Goal: Information Seeking & Learning: Learn about a topic

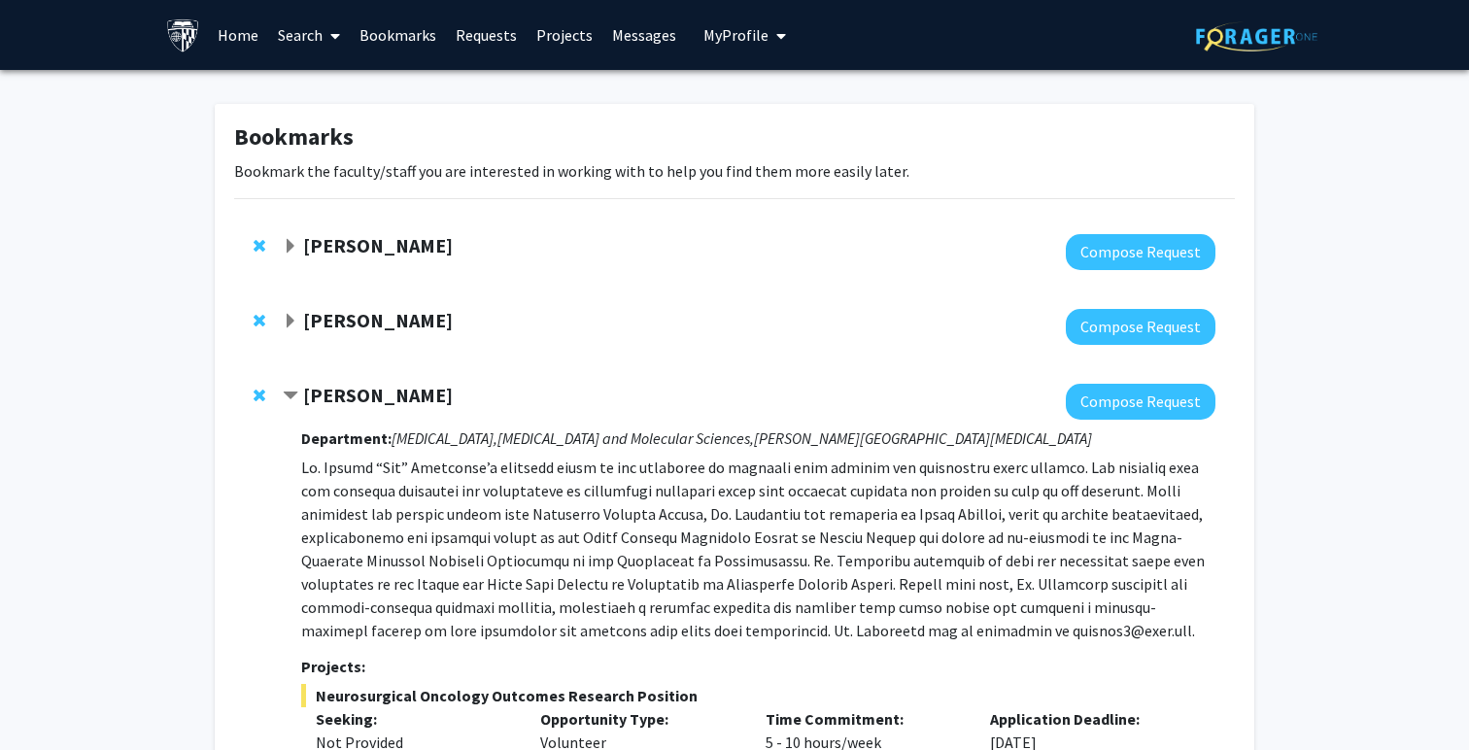
scroll to position [368, 0]
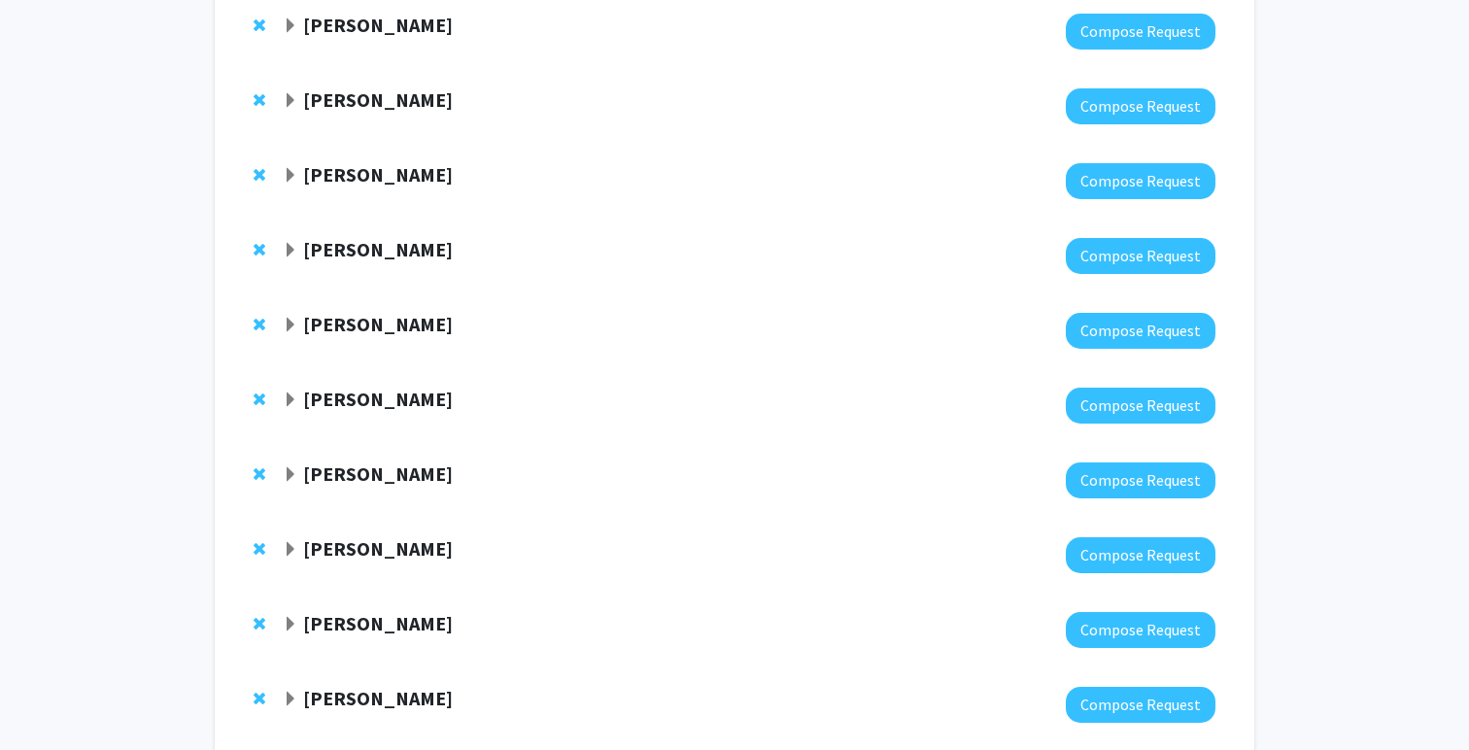
scroll to position [222, 0]
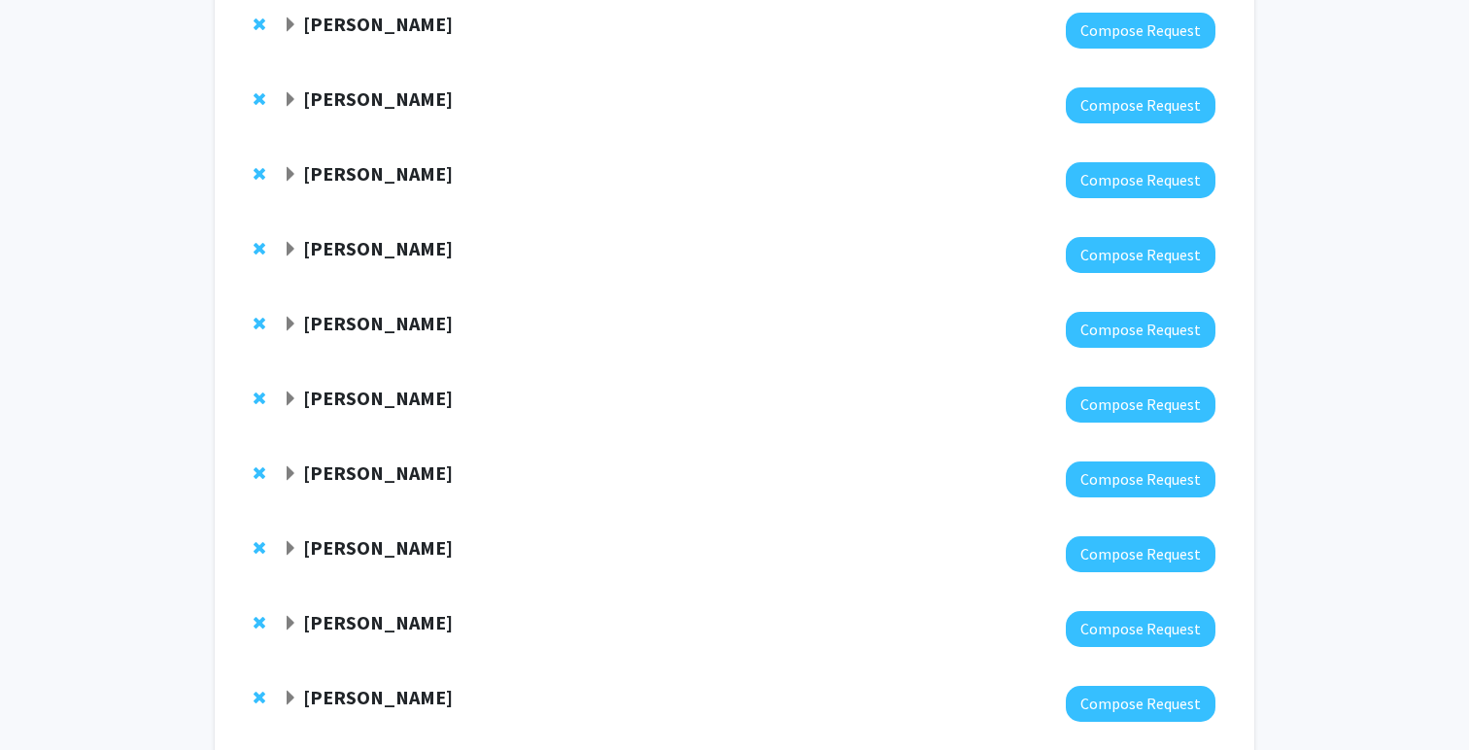
click at [294, 475] on span "Expand Joann Bodurtha Bookmark" at bounding box center [291, 474] width 16 height 16
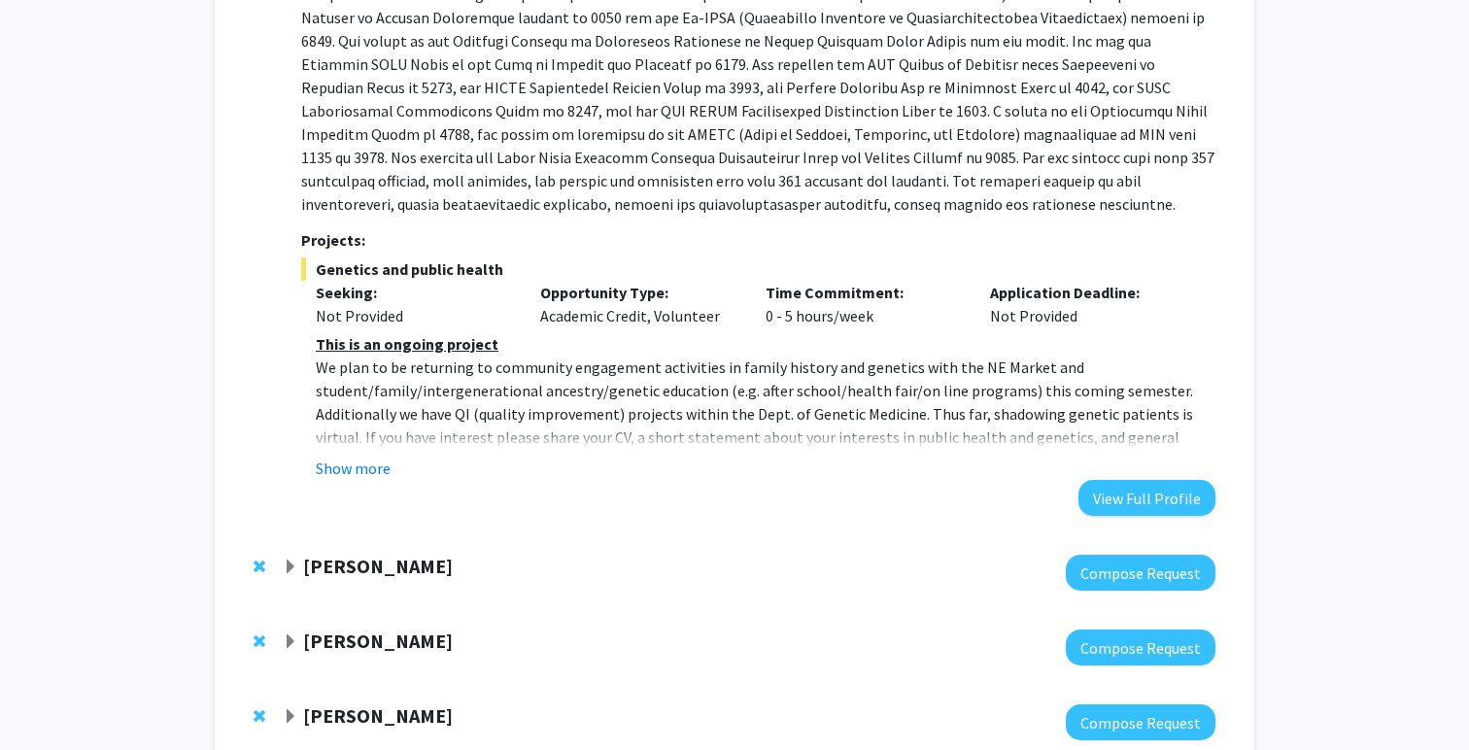
scroll to position [966, 0]
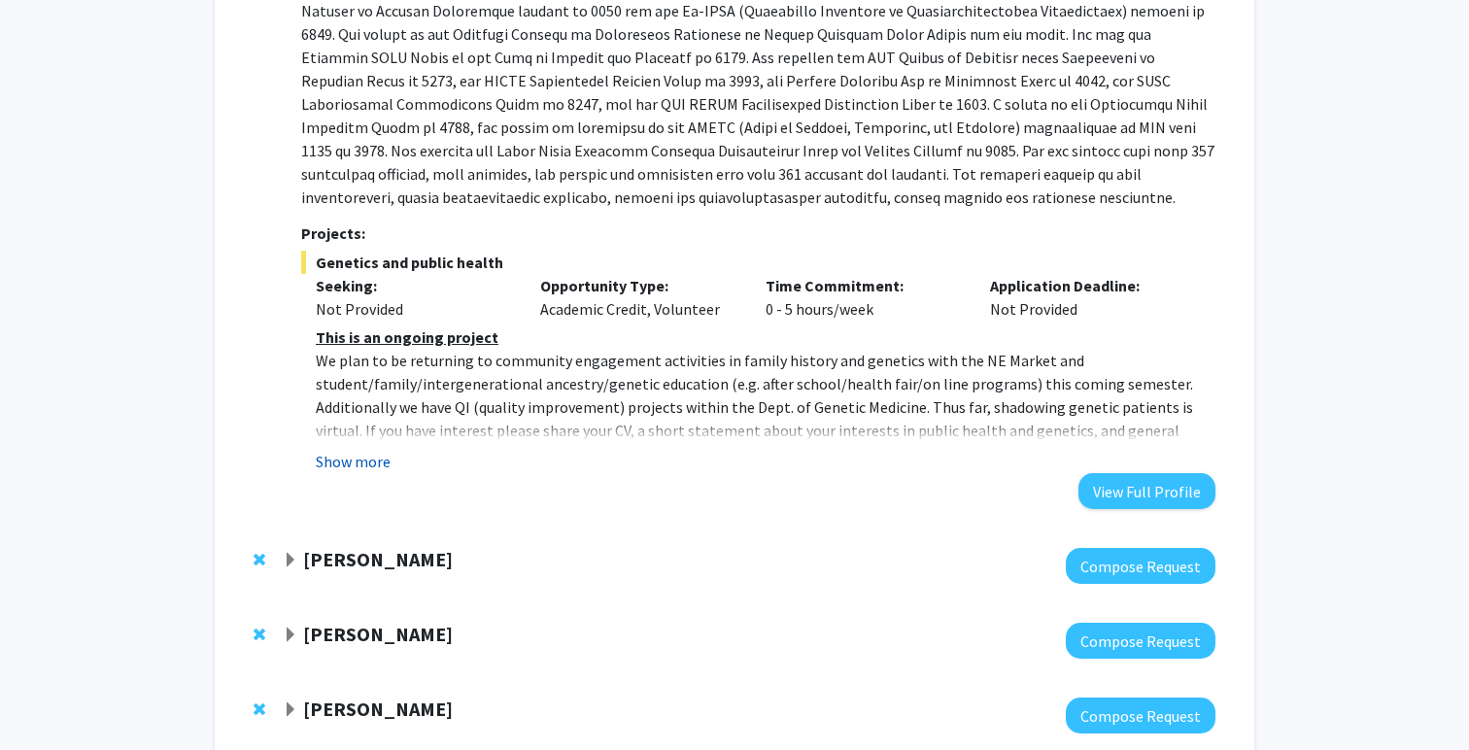
click at [355, 456] on button "Show more" at bounding box center [353, 461] width 75 height 23
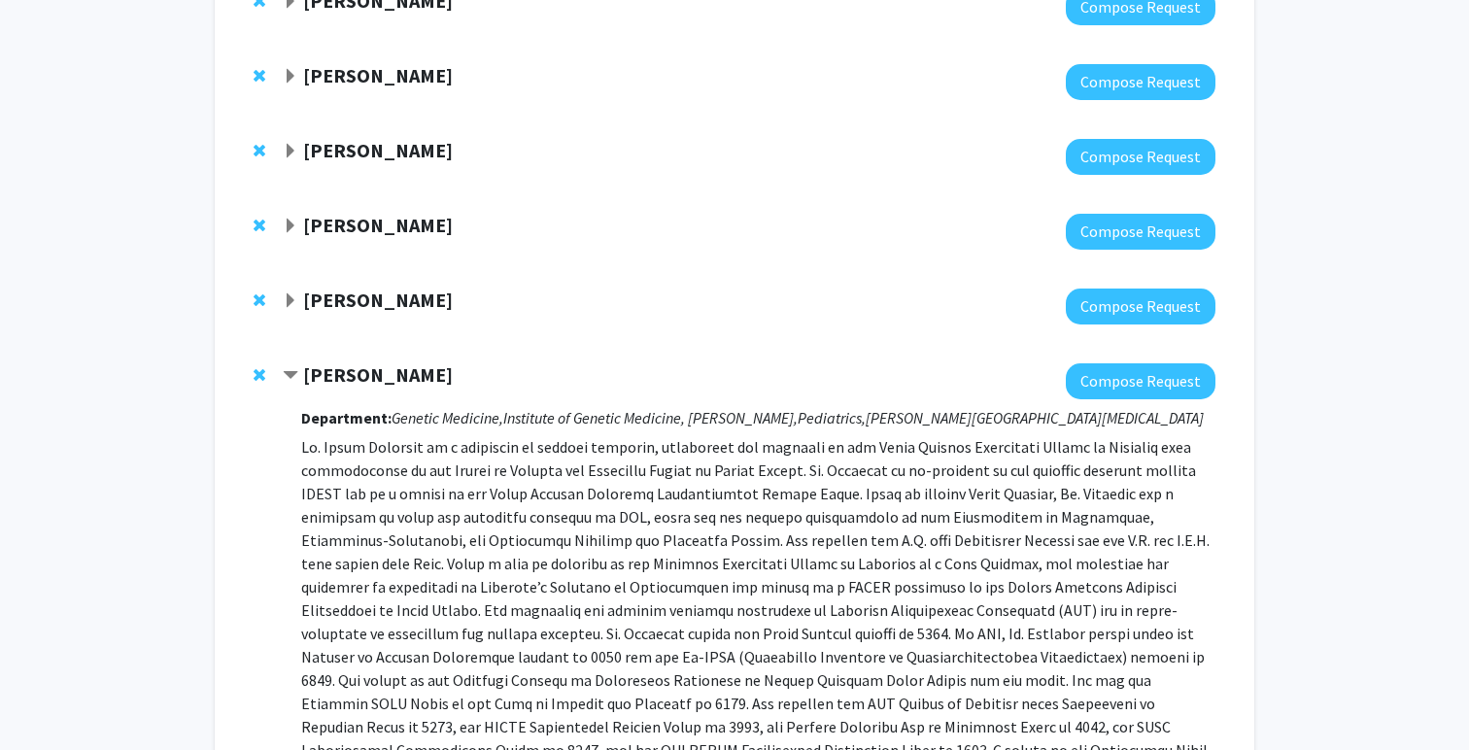
scroll to position [317, 0]
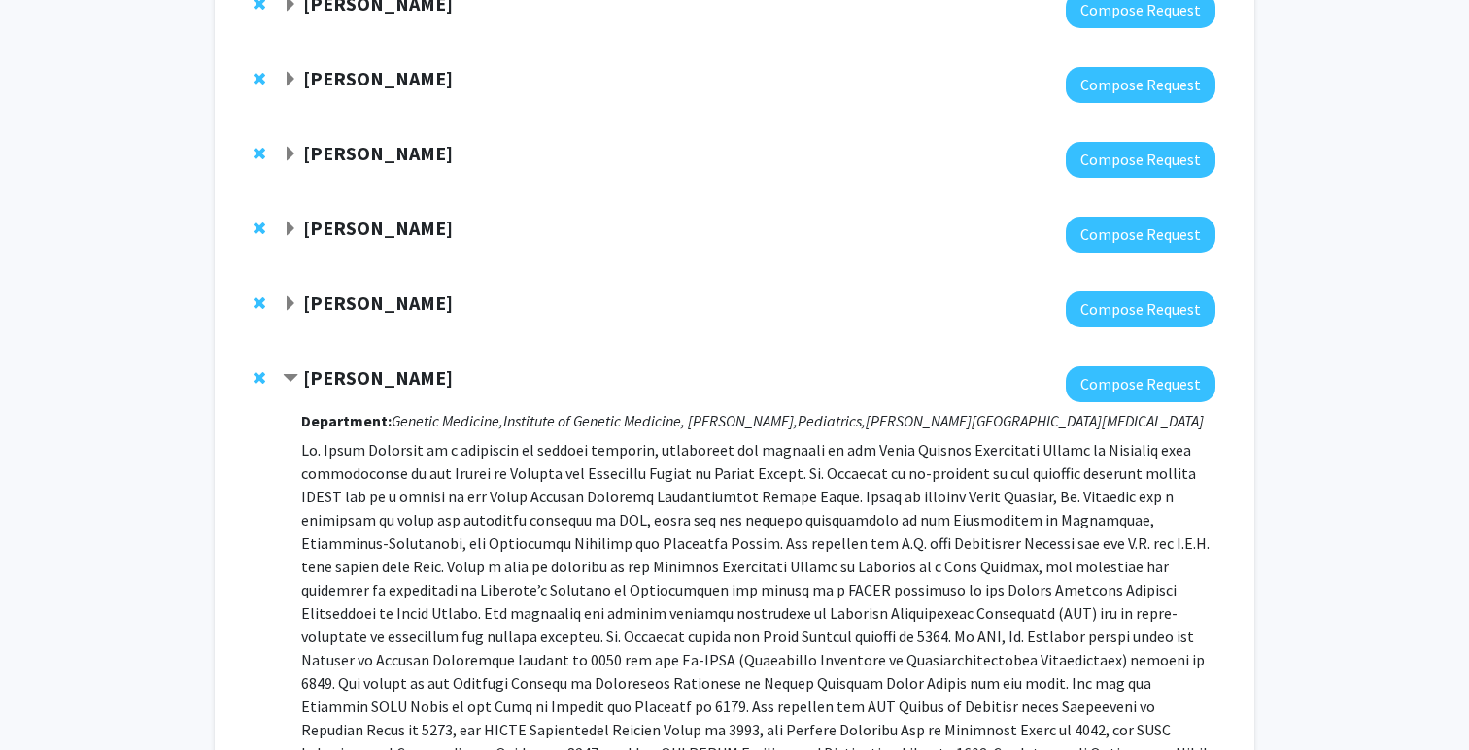
click at [290, 381] on span "Contract Joann Bodurtha Bookmark" at bounding box center [291, 379] width 16 height 16
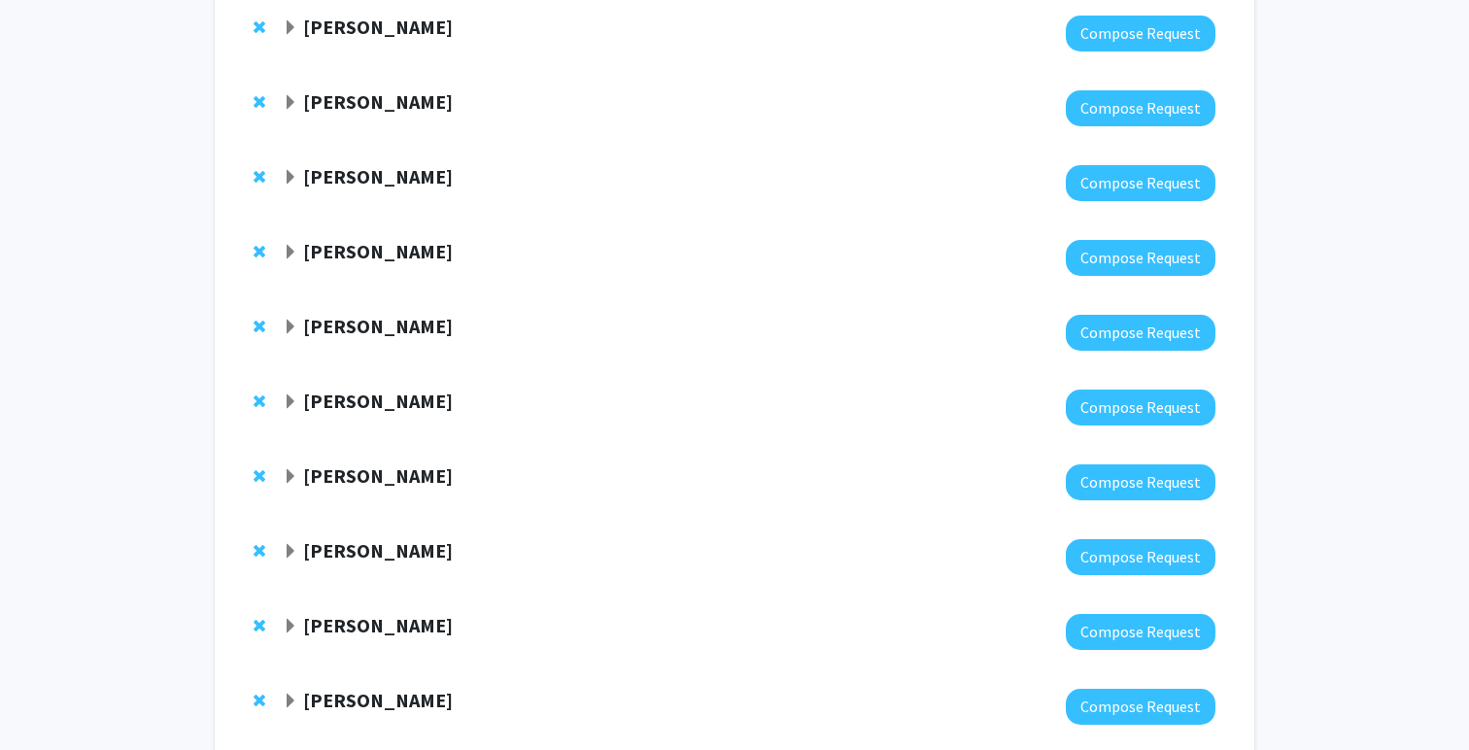
scroll to position [1232, 0]
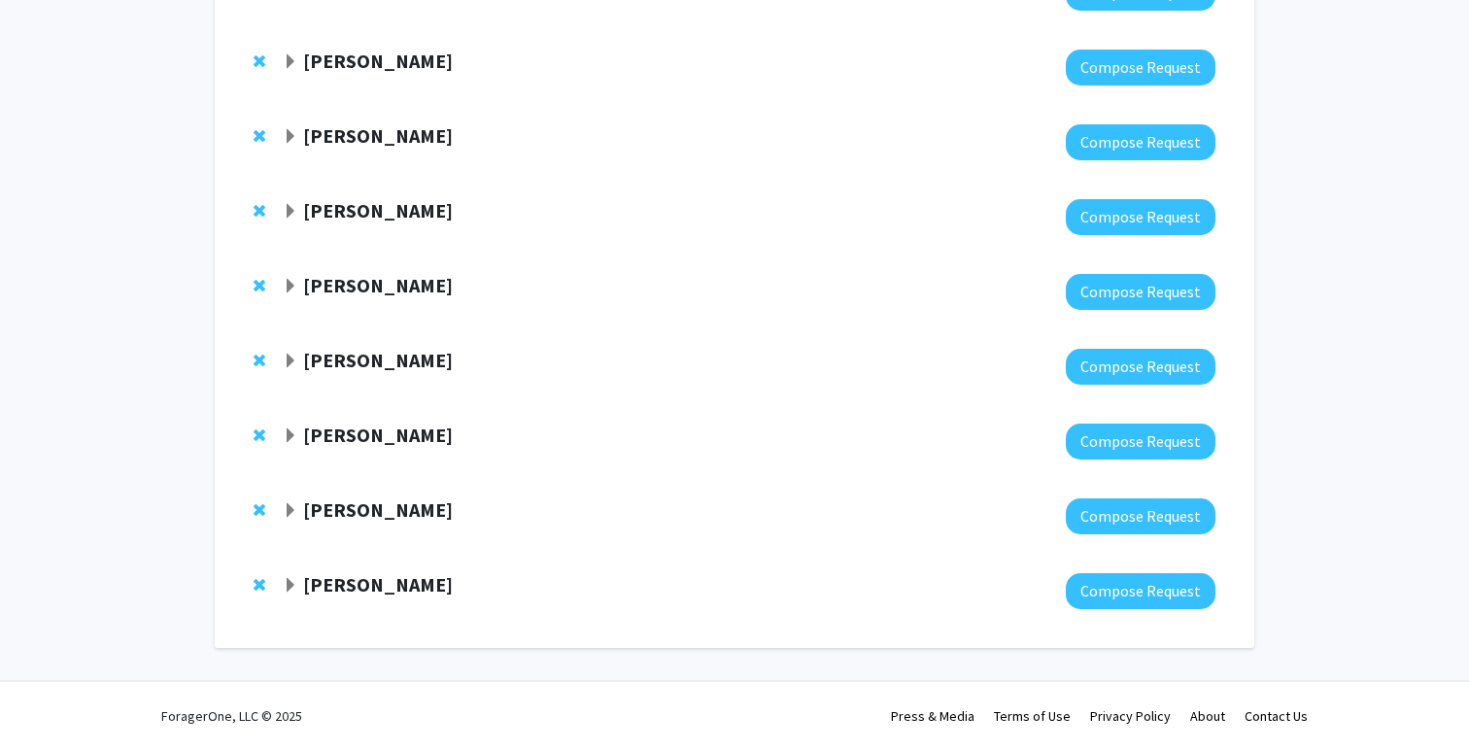
click at [271, 440] on div at bounding box center [263, 435] width 19 height 23
click at [286, 440] on span "Expand Robert Stevens Bookmark" at bounding box center [291, 437] width 16 height 16
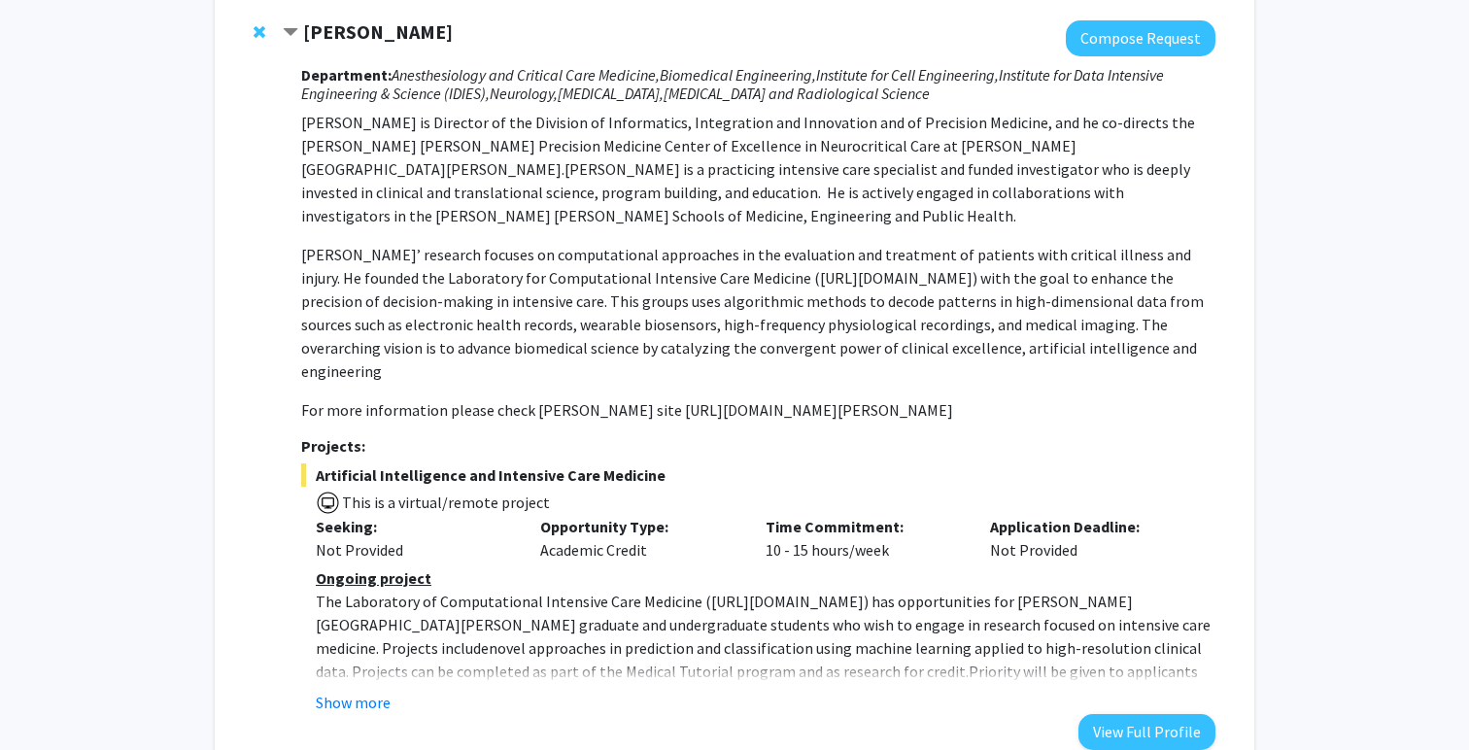
scroll to position [1631, 0]
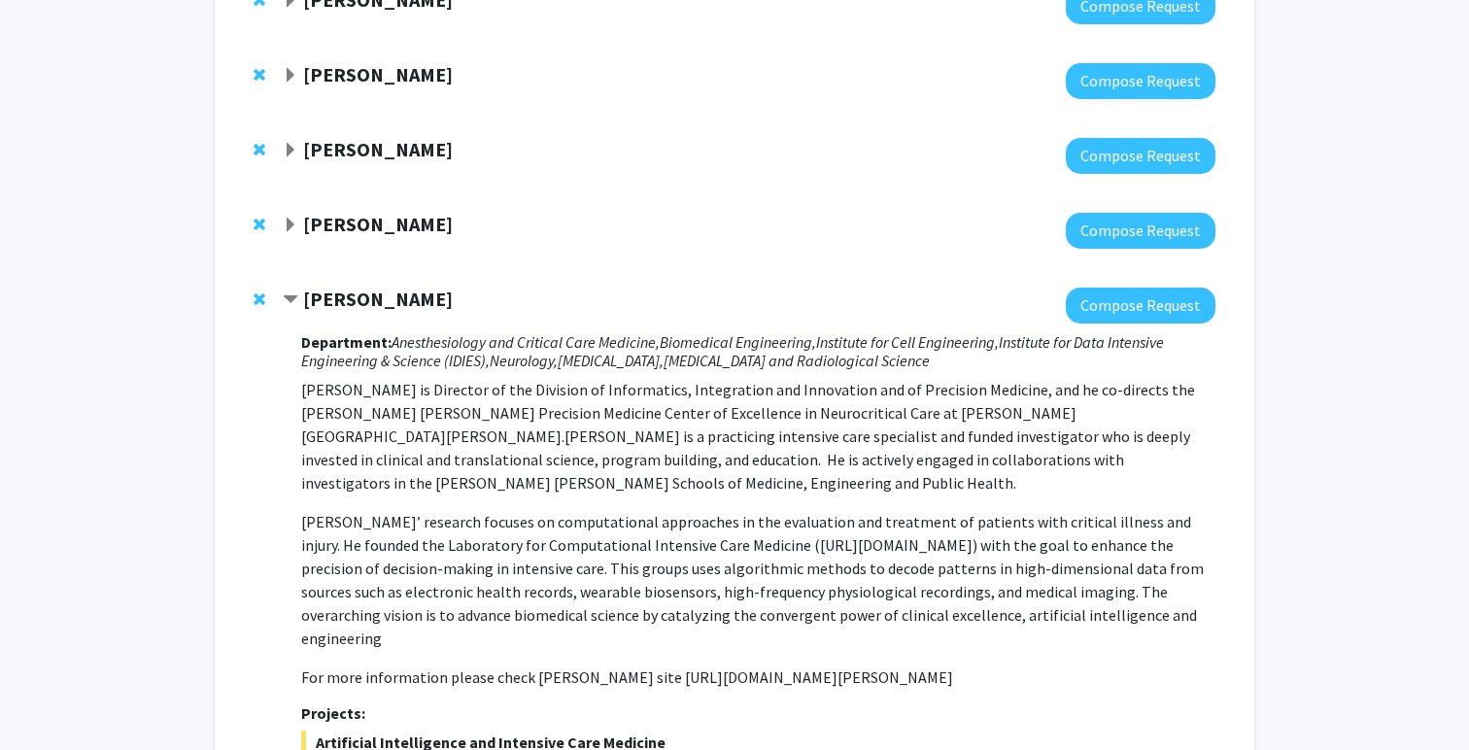
click at [295, 304] on span "Contract Robert Stevens Bookmark" at bounding box center [291, 300] width 16 height 16
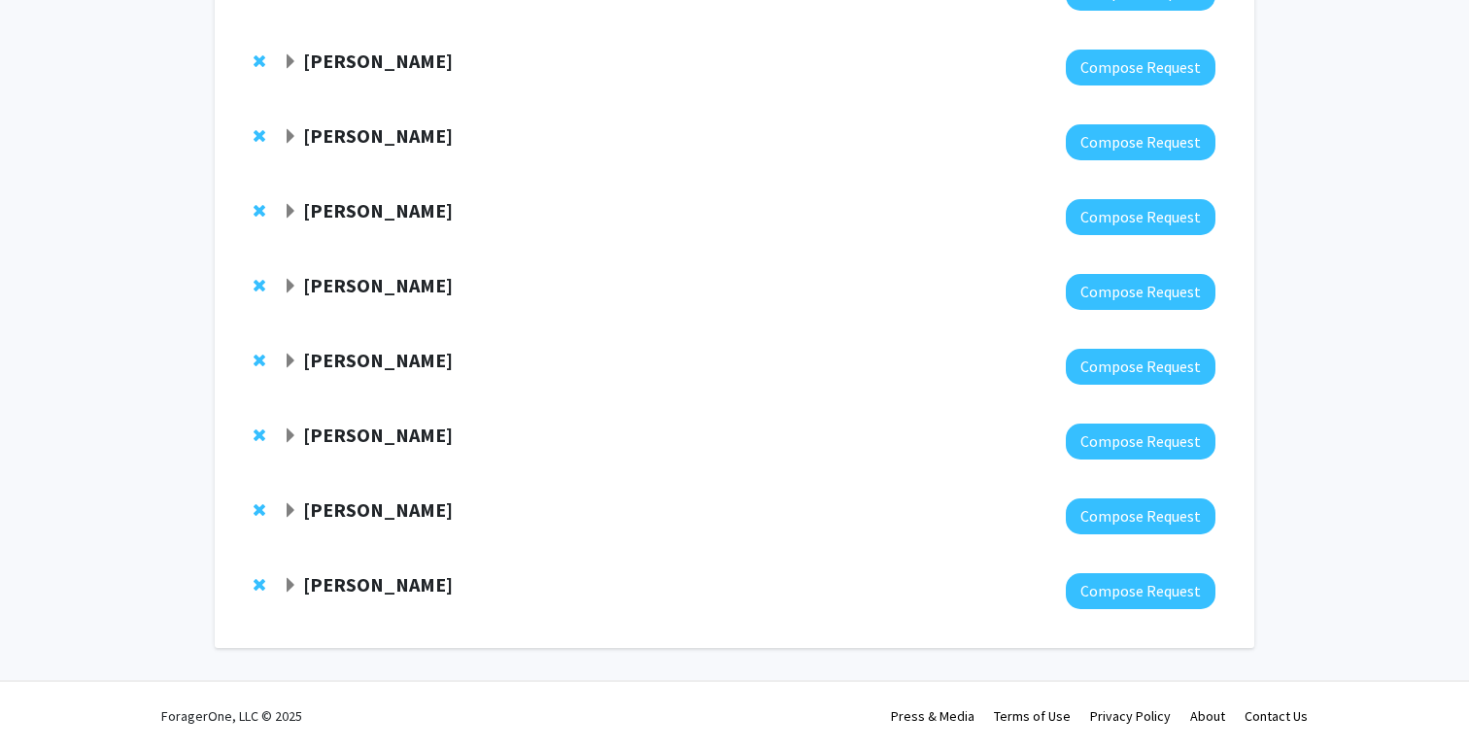
click at [288, 503] on span "Expand Gregory Kirk Bookmark" at bounding box center [291, 511] width 16 height 16
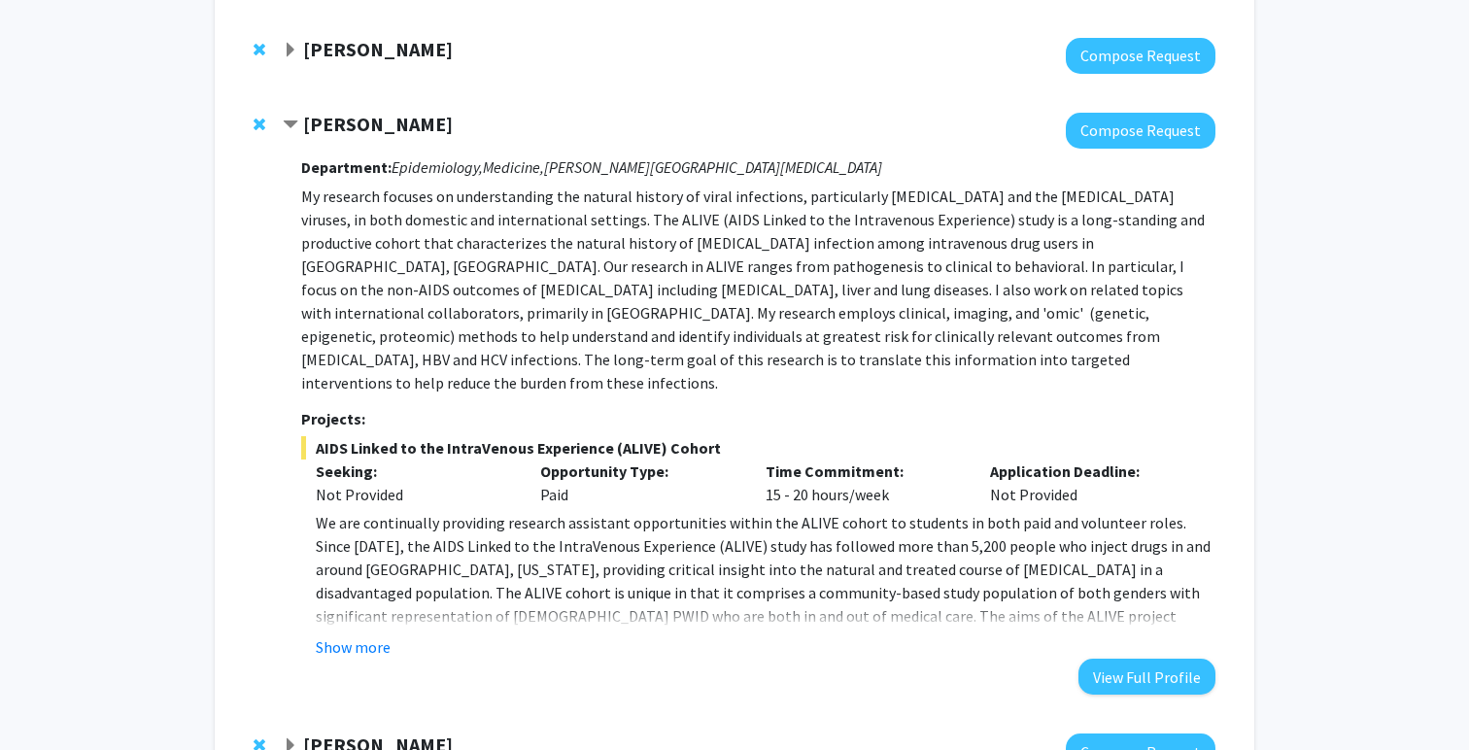
scroll to position [1622, 0]
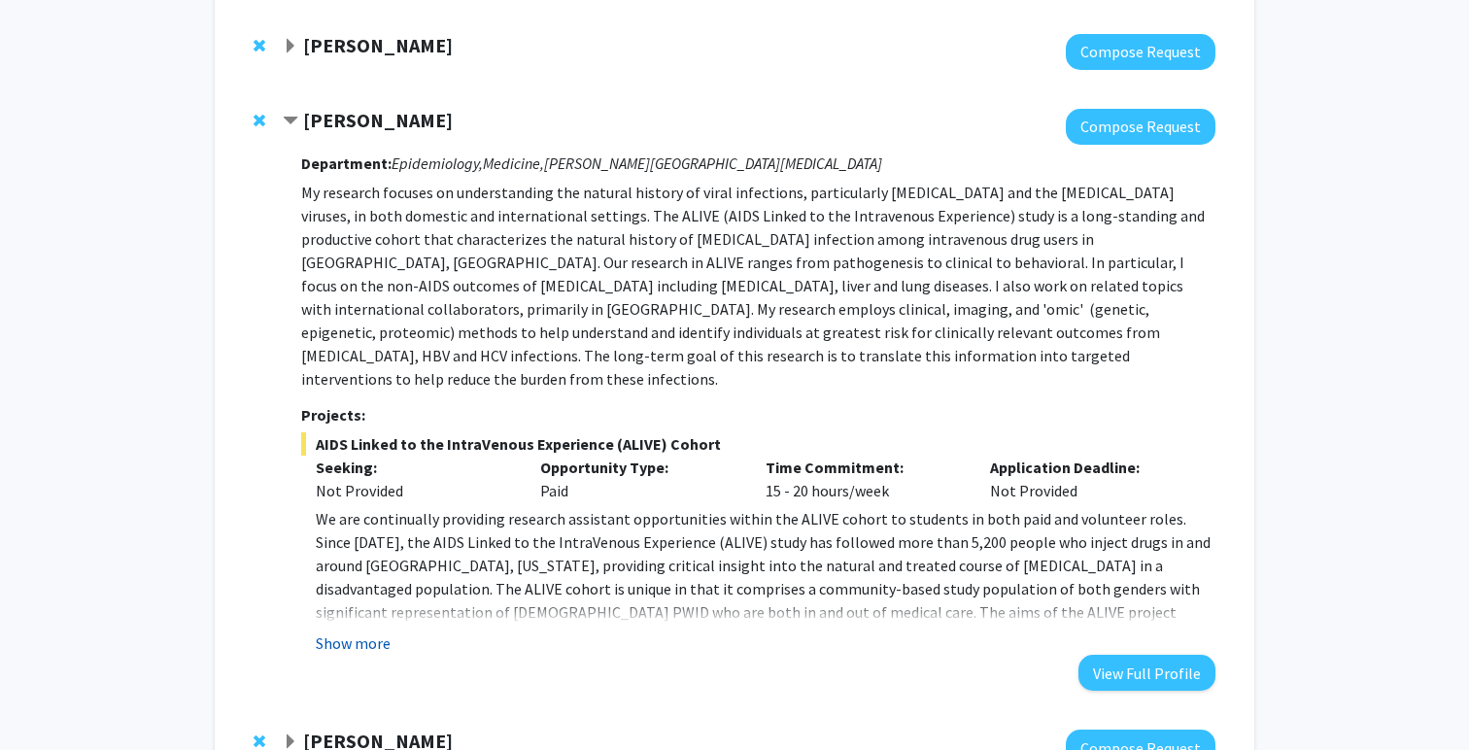
click at [365, 632] on button "Show more" at bounding box center [353, 643] width 75 height 23
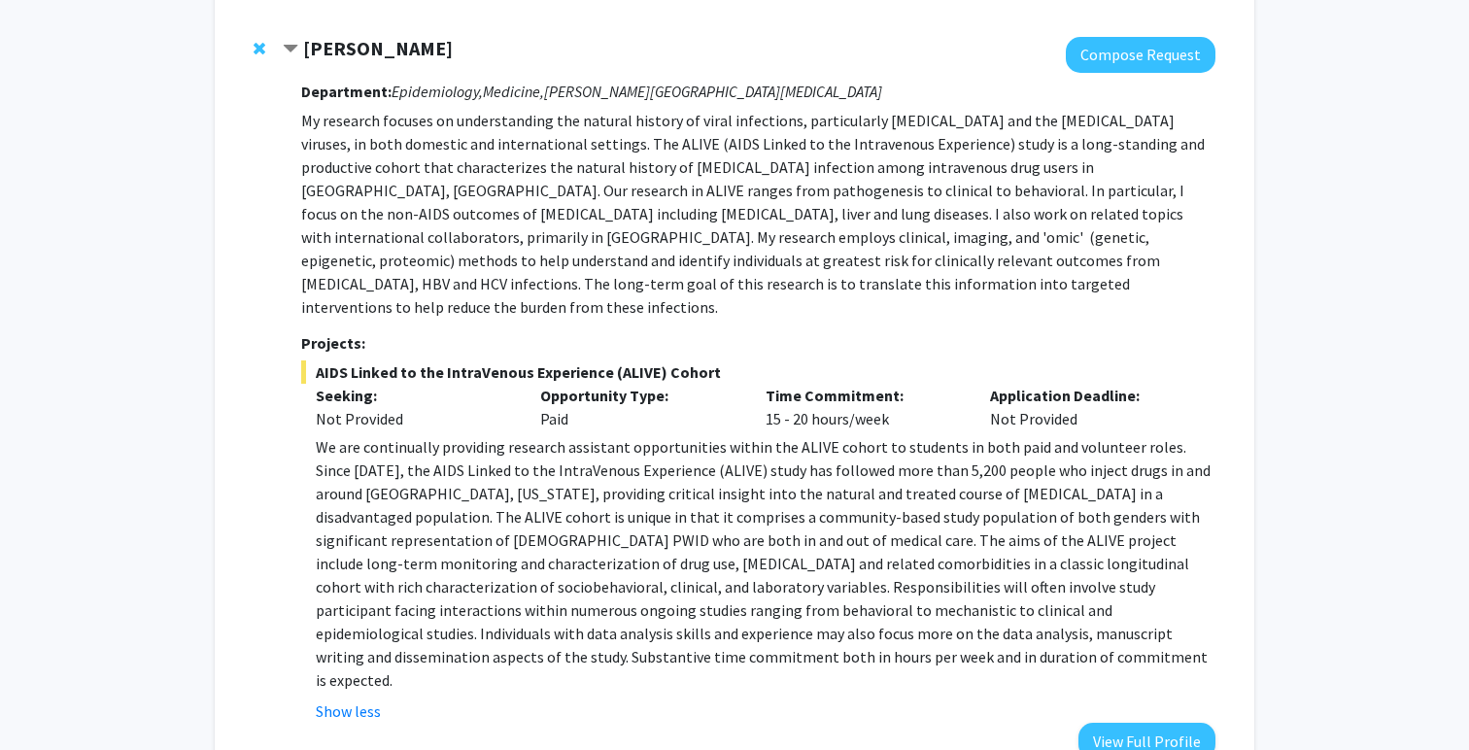
scroll to position [1627, 0]
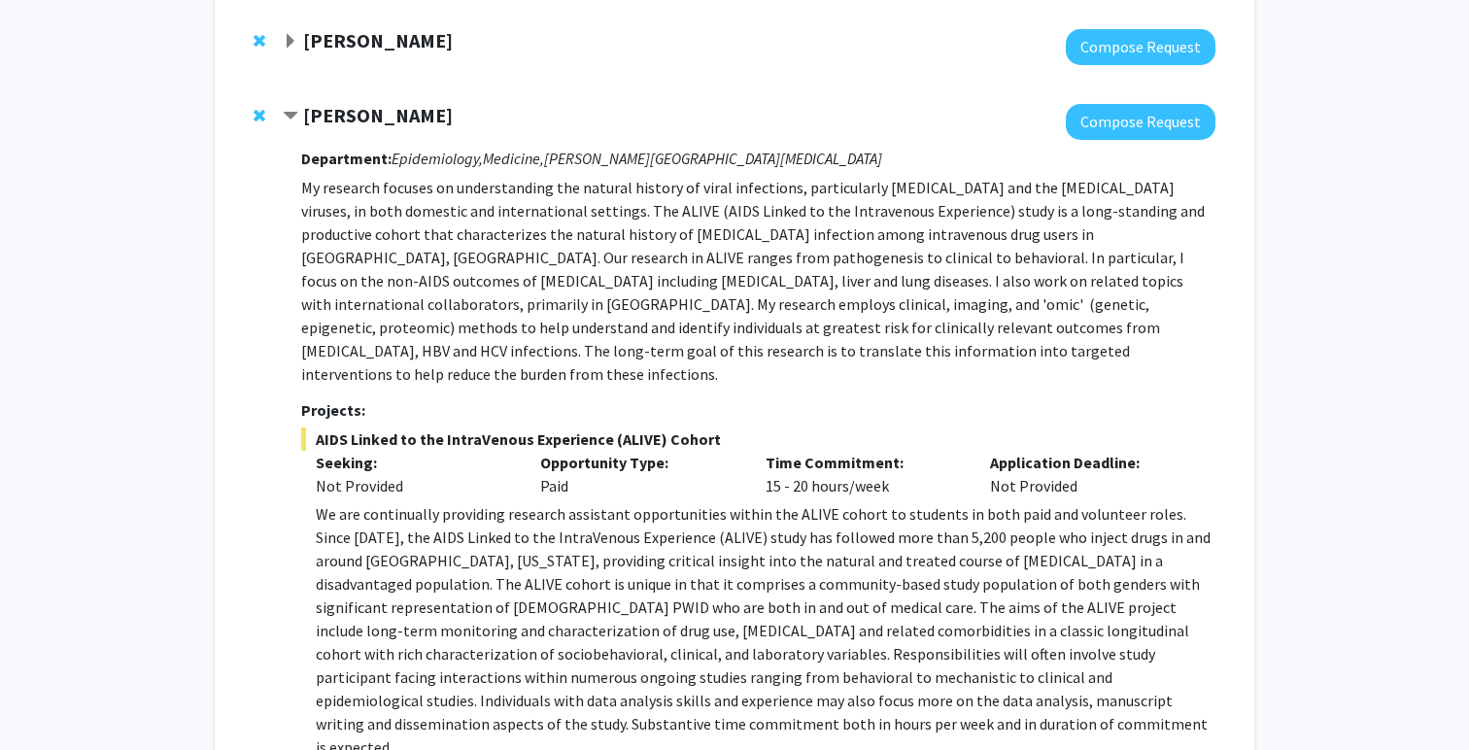
click at [298, 126] on div "[PERSON_NAME]" at bounding box center [493, 116] width 420 height 24
click at [298, 120] on div "[PERSON_NAME]" at bounding box center [493, 116] width 420 height 24
click at [297, 120] on span "Contract Gregory Kirk Bookmark" at bounding box center [291, 117] width 16 height 16
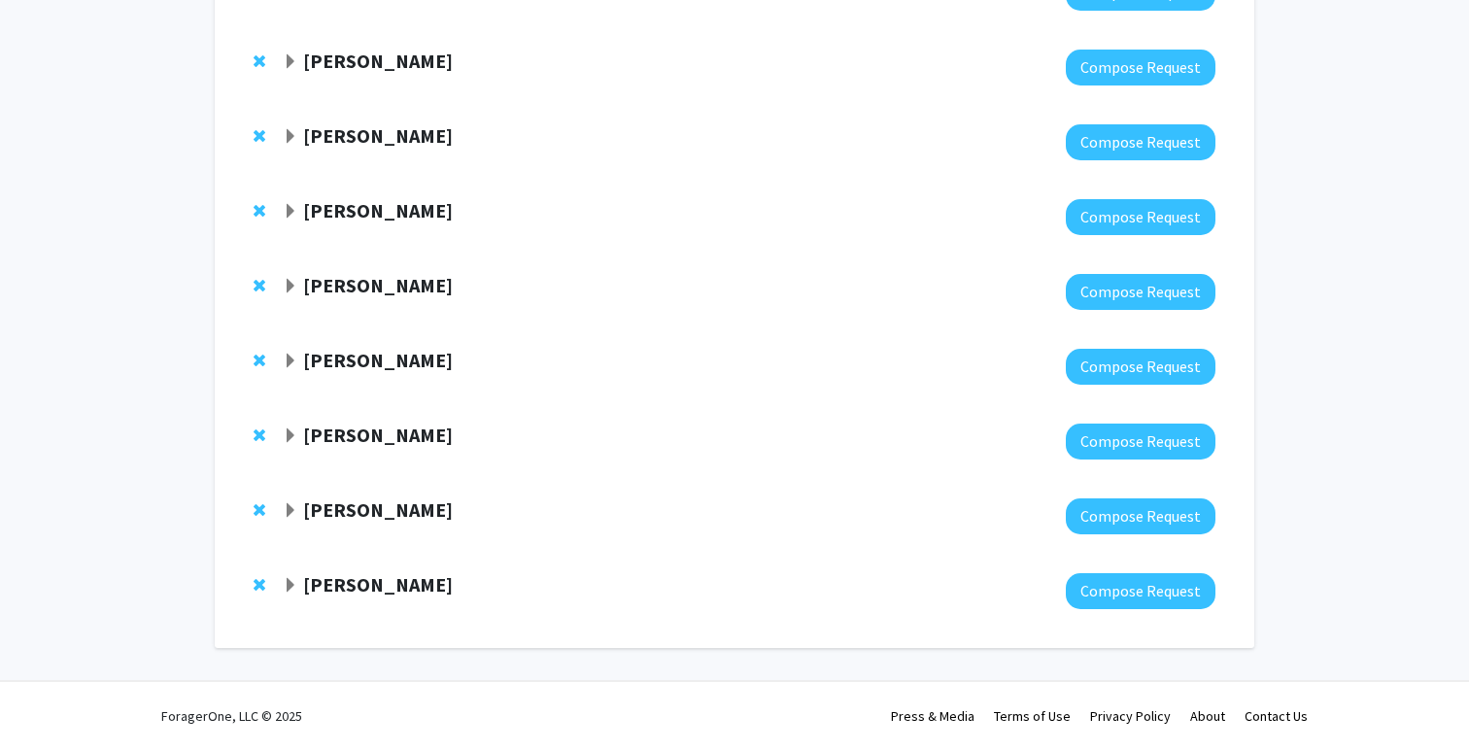
click at [280, 594] on div "[PERSON_NAME] Compose Request" at bounding box center [734, 591] width 1001 height 75
click at [287, 588] on span "Expand Monica Mugnier Bookmark" at bounding box center [291, 586] width 16 height 16
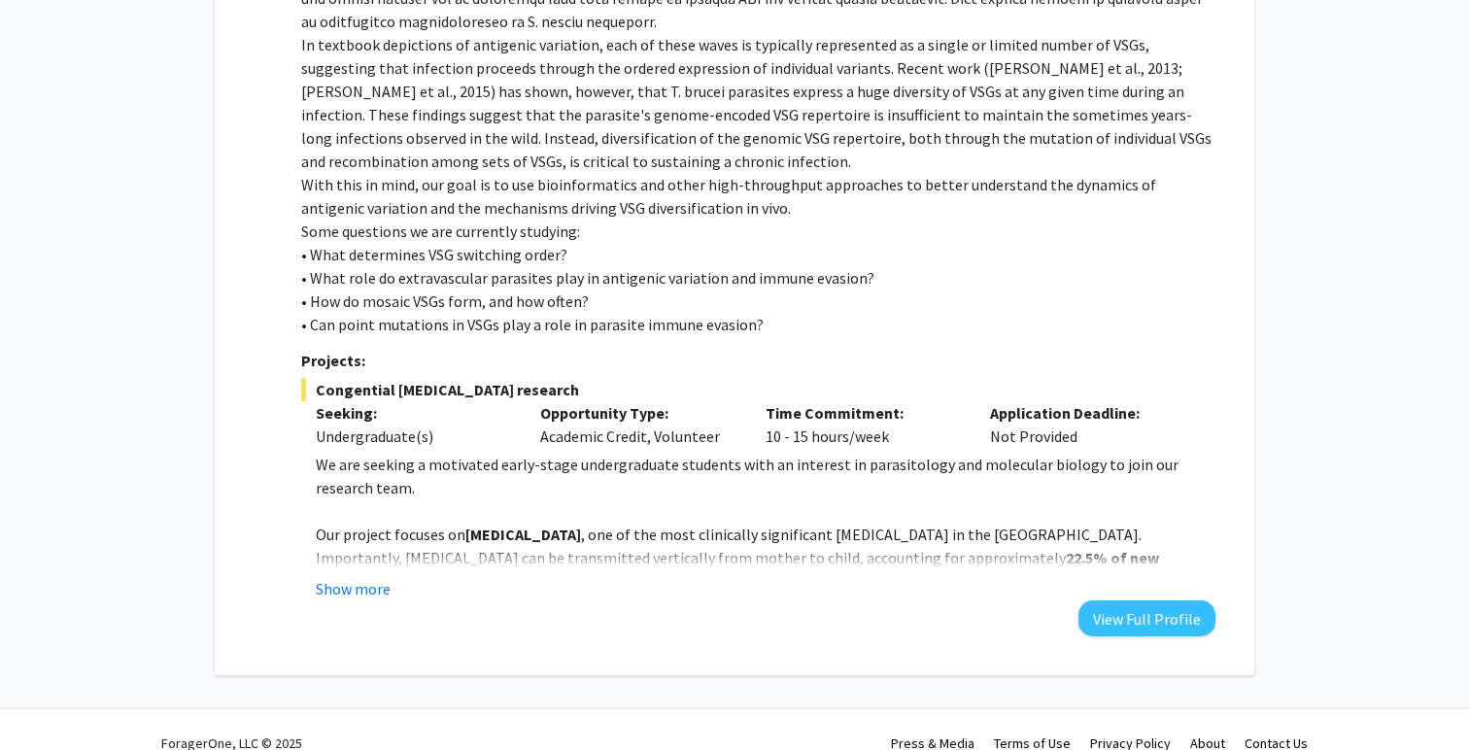
scroll to position [2128, 0]
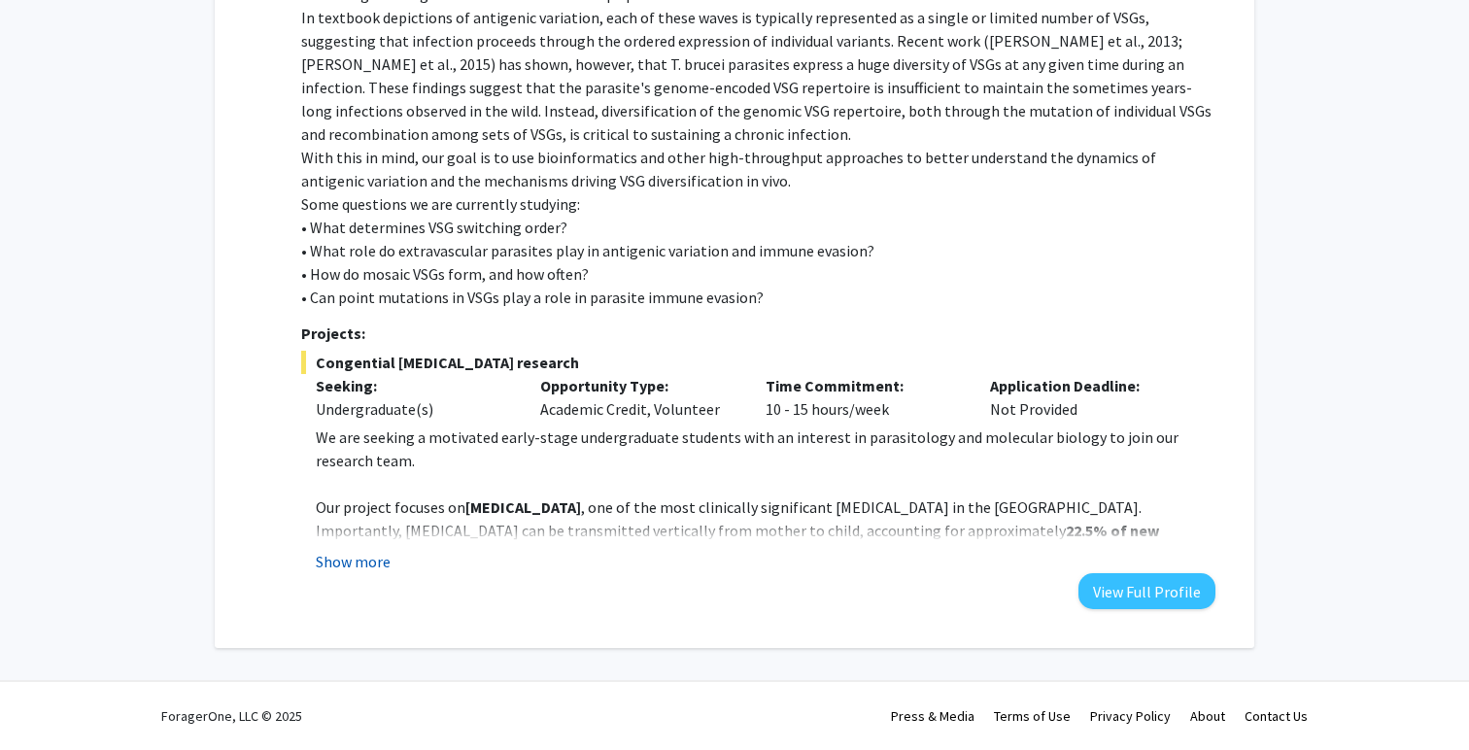
click at [348, 564] on button "Show more" at bounding box center [353, 561] width 75 height 23
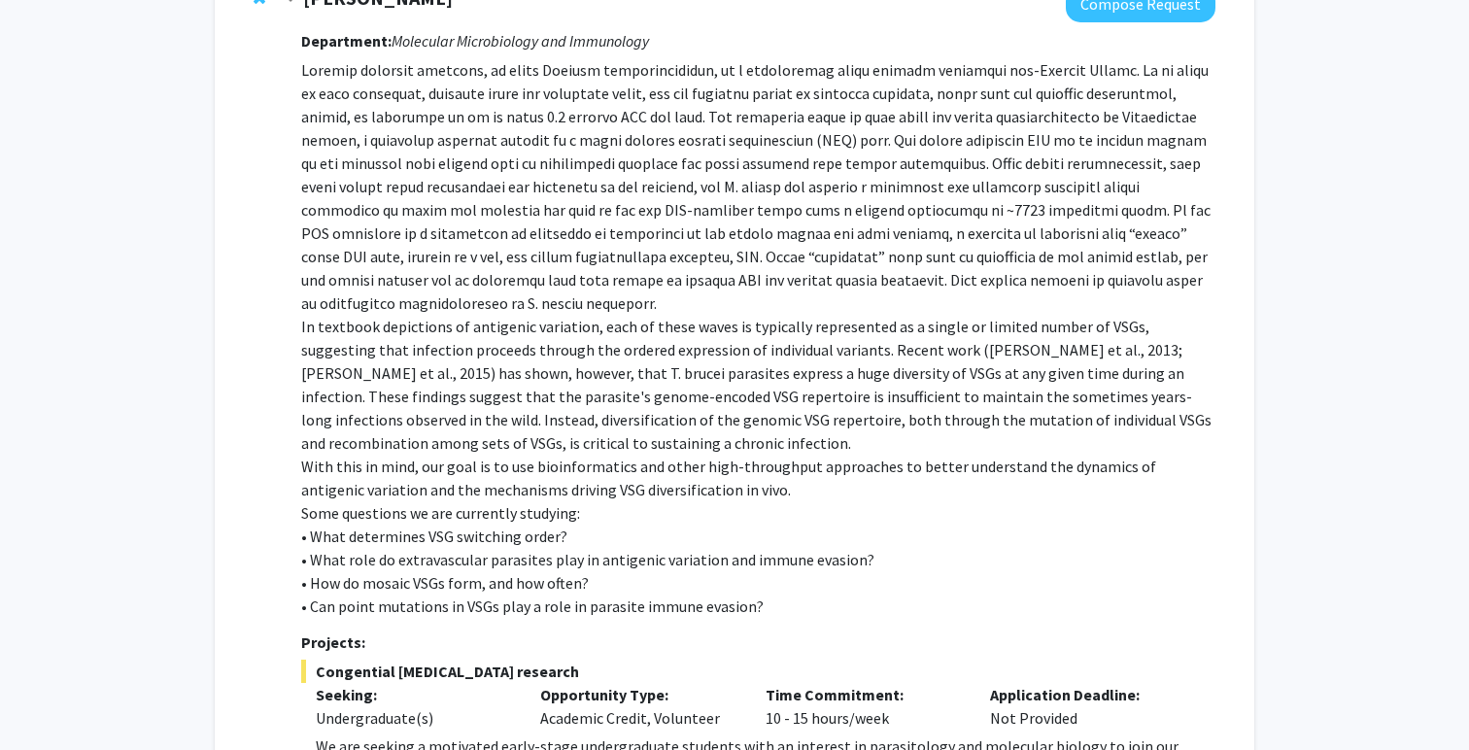
scroll to position [1770, 0]
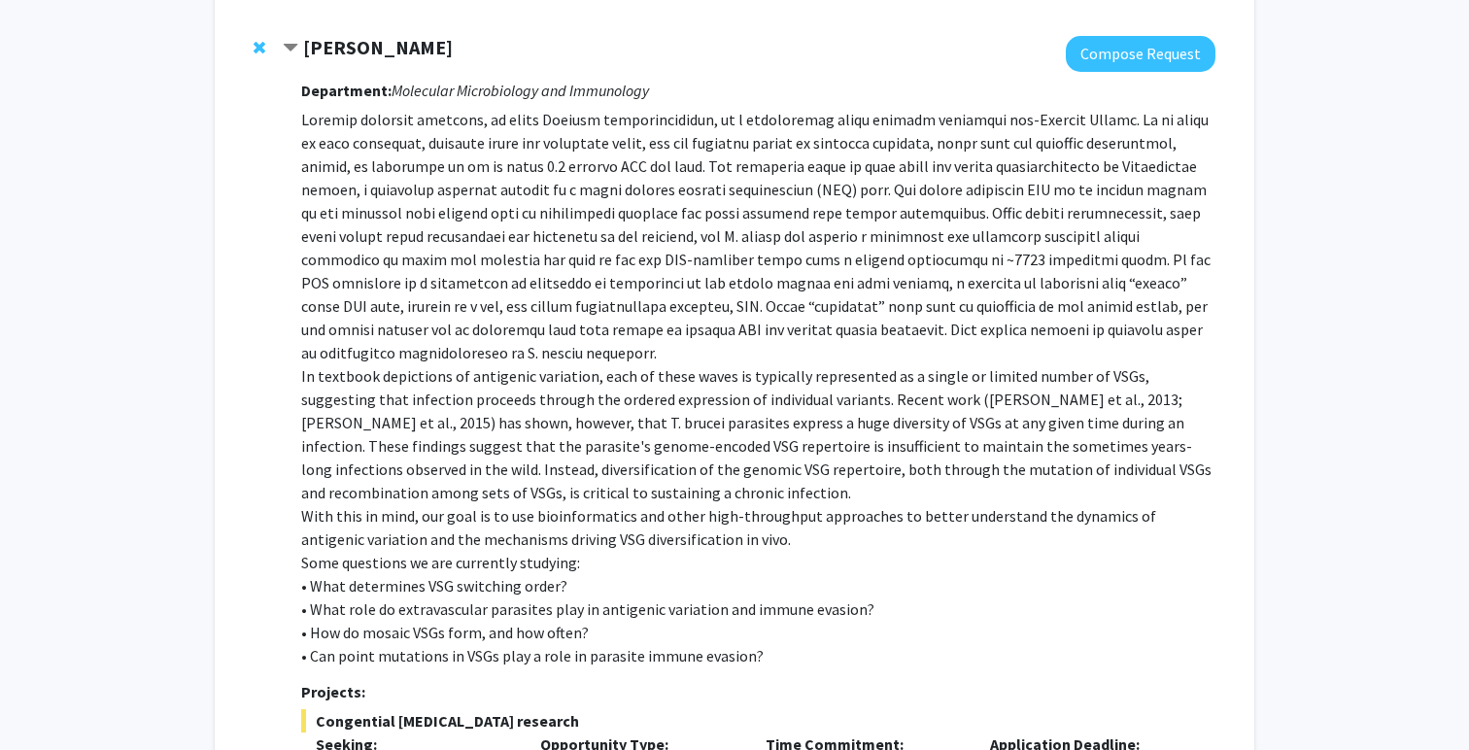
click at [697, 194] on p "In textbook depictions of antigenic variation, each of these waves is typically…" at bounding box center [758, 388] width 914 height 560
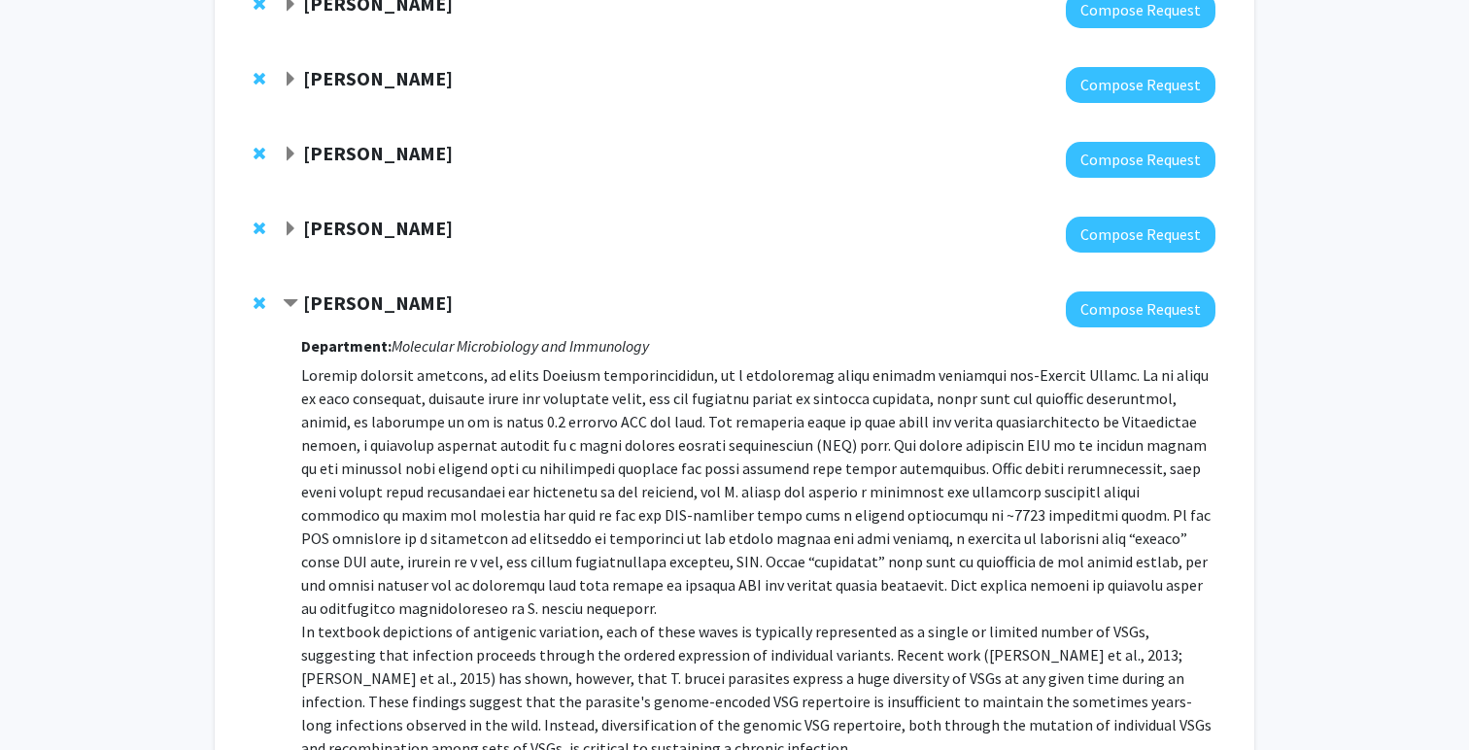
scroll to position [1497, 0]
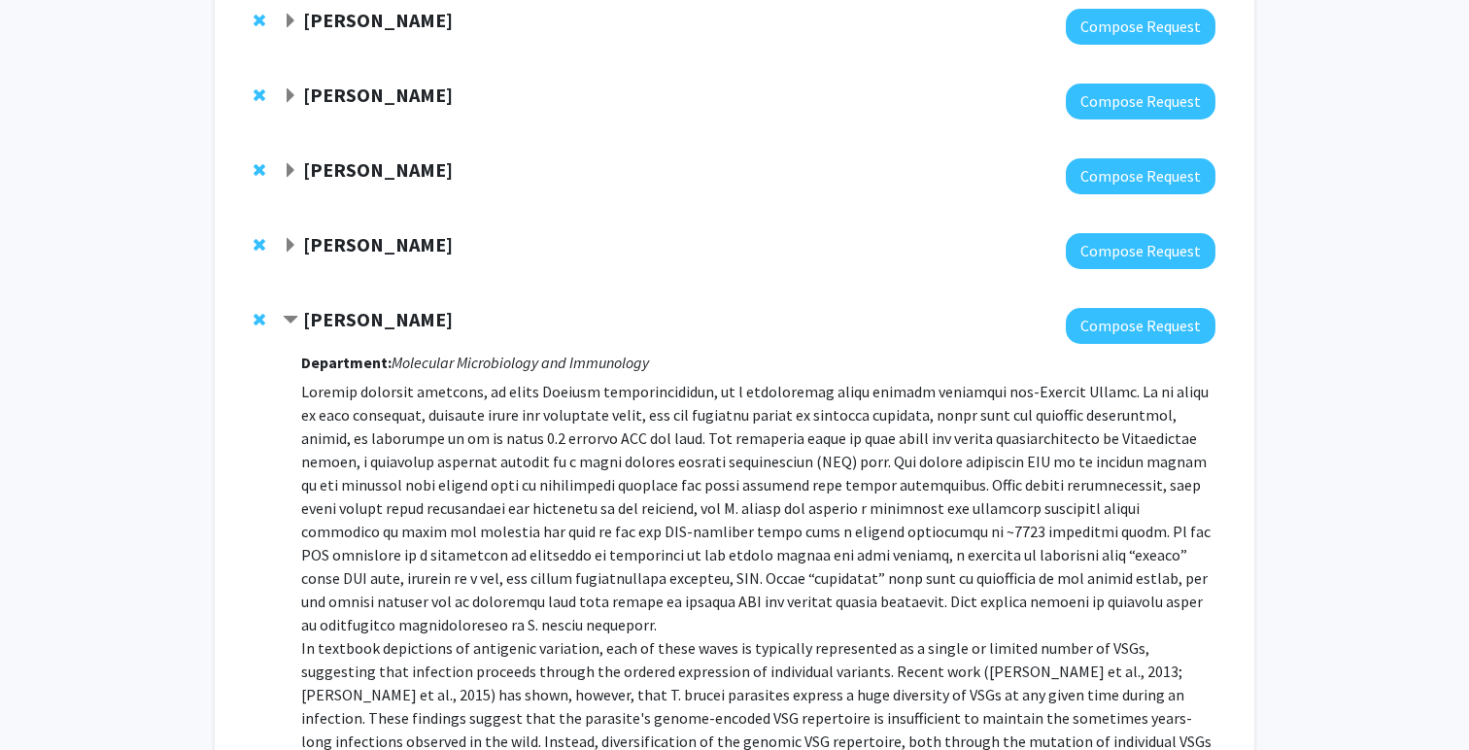
click at [292, 319] on span "Contract Monica Mugnier Bookmark" at bounding box center [291, 321] width 16 height 16
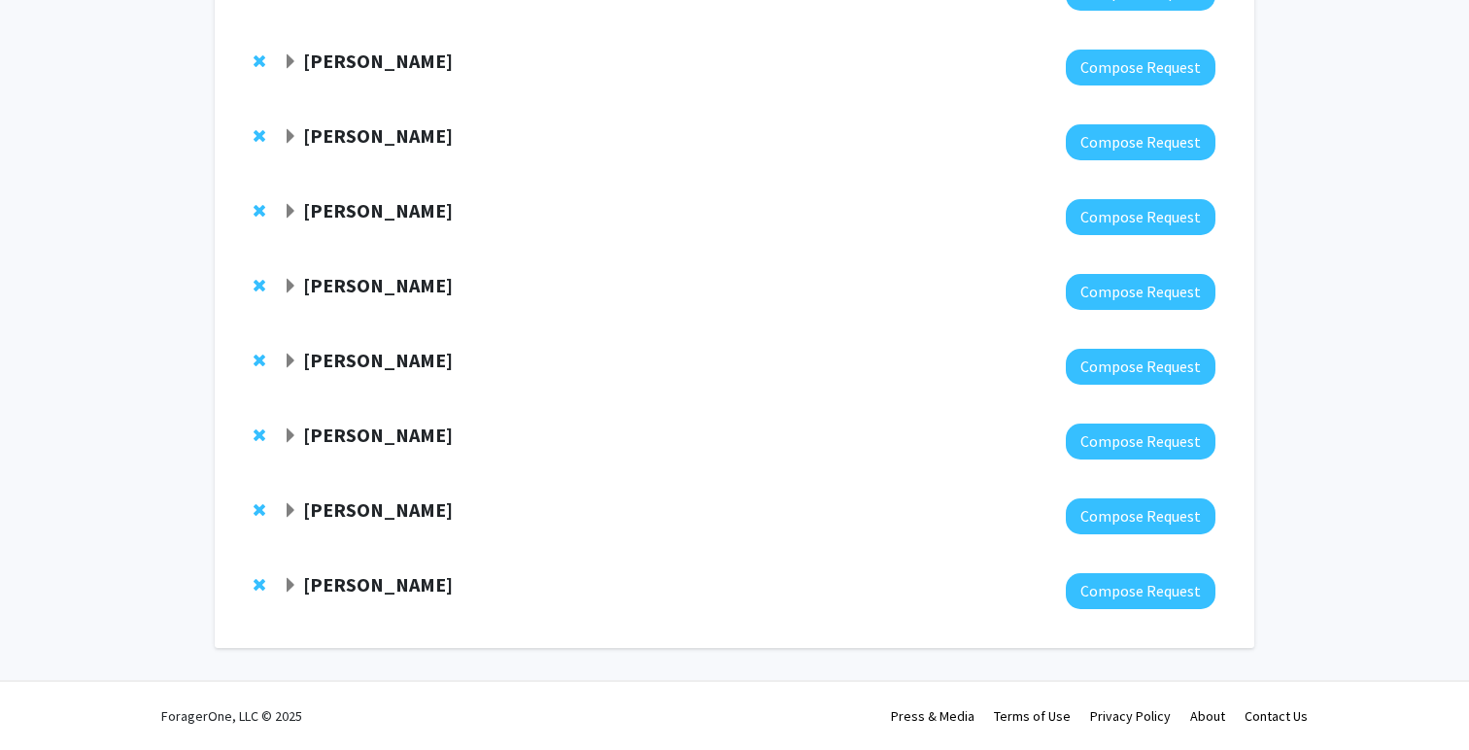
scroll to position [1232, 0]
click at [315, 511] on strong "[PERSON_NAME]" at bounding box center [378, 510] width 150 height 24
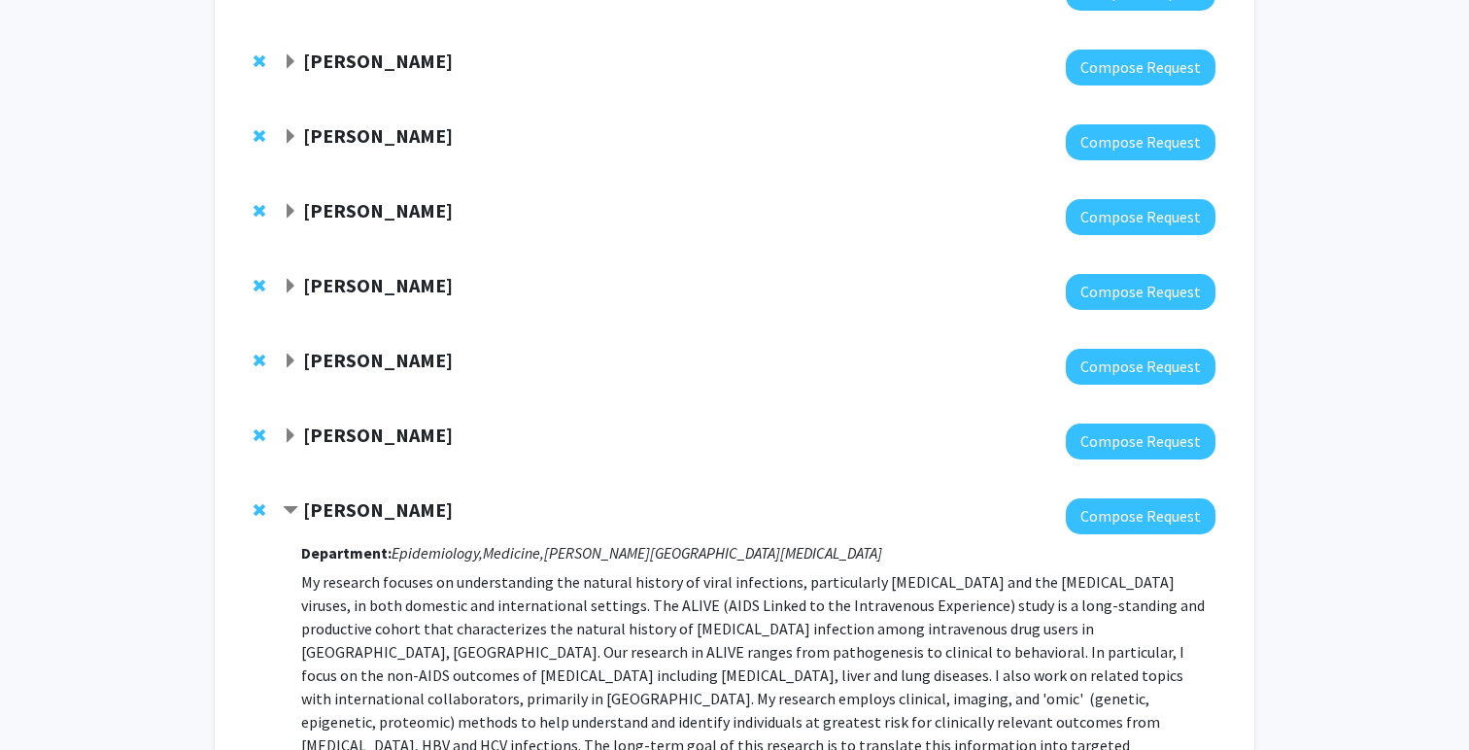
click at [291, 511] on span "Contract Gregory Kirk Bookmark" at bounding box center [291, 511] width 16 height 16
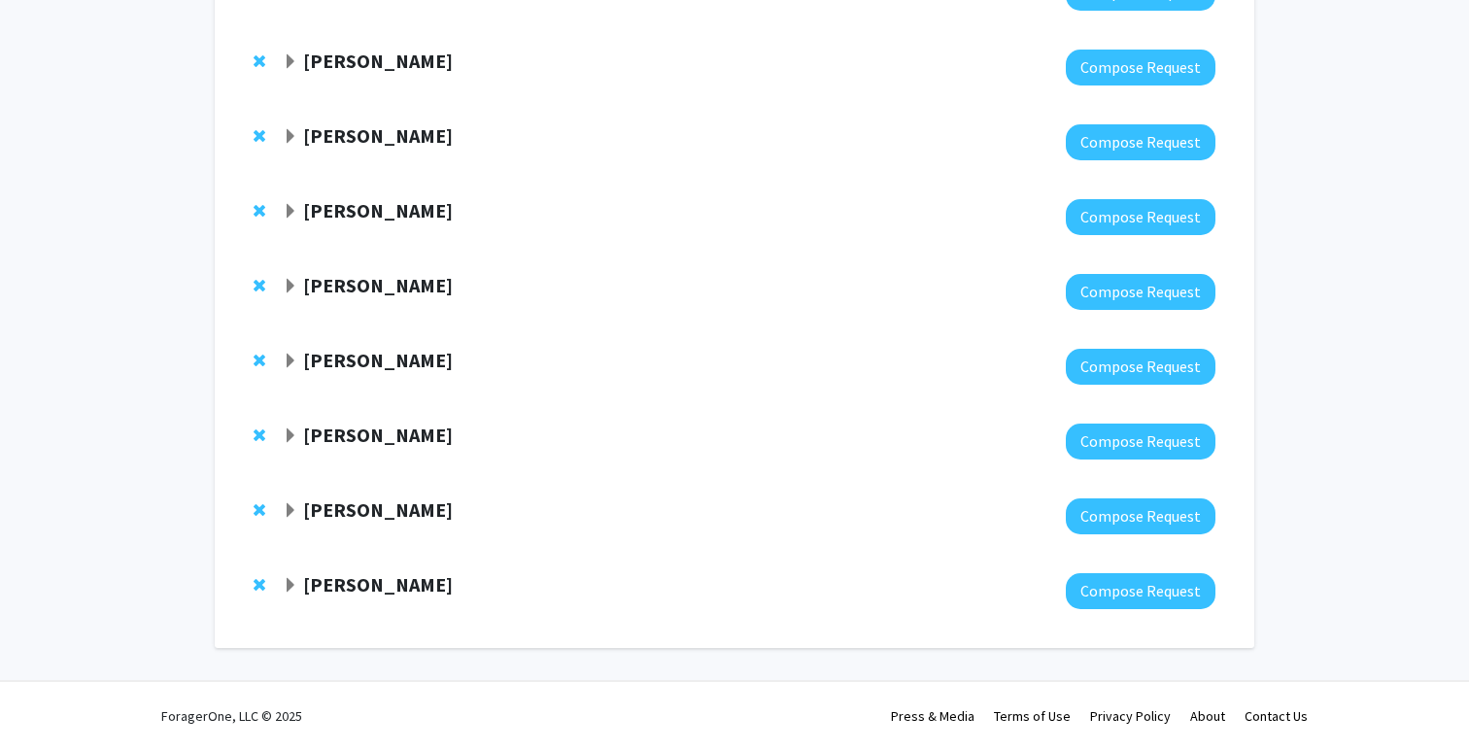
click at [295, 444] on span "Expand Robert Stevens Bookmark" at bounding box center [291, 437] width 16 height 16
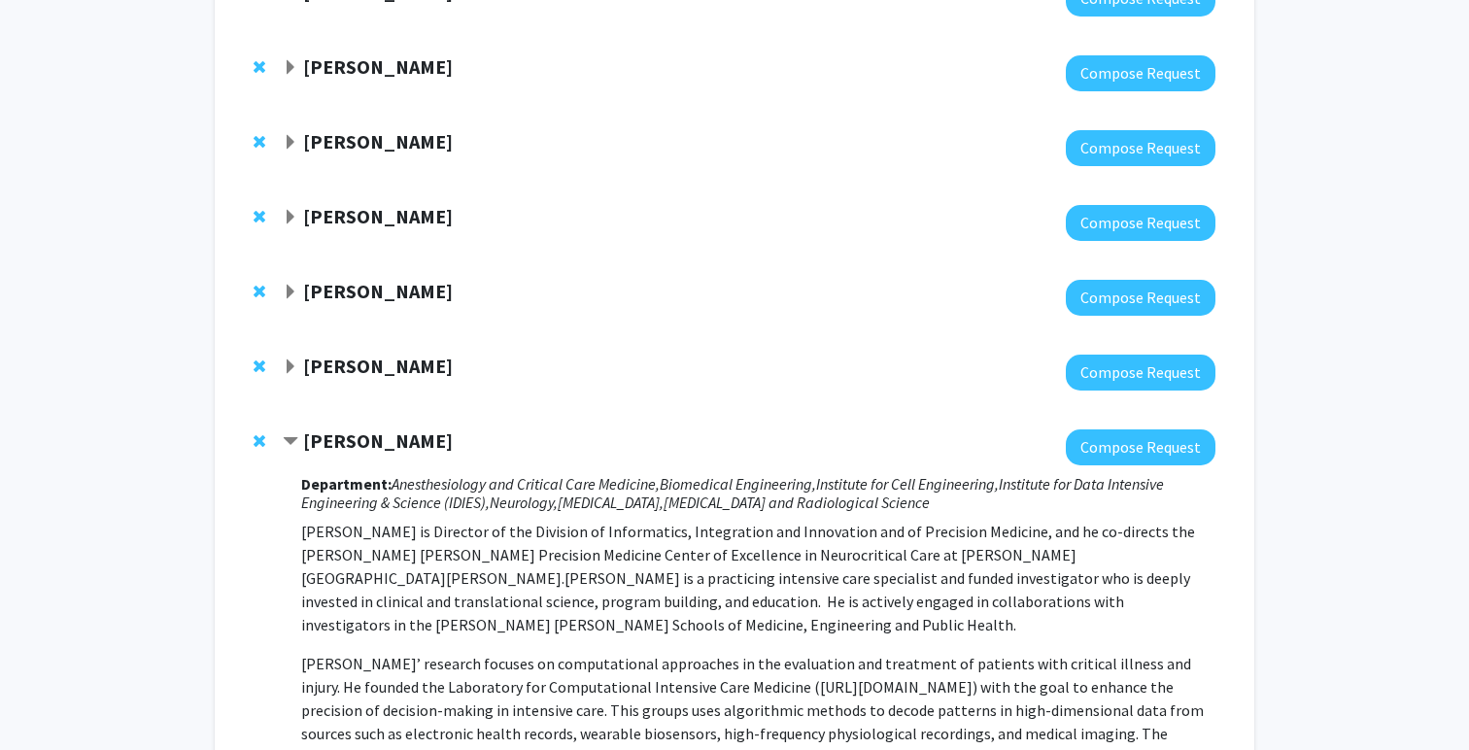
scroll to position [1224, 0]
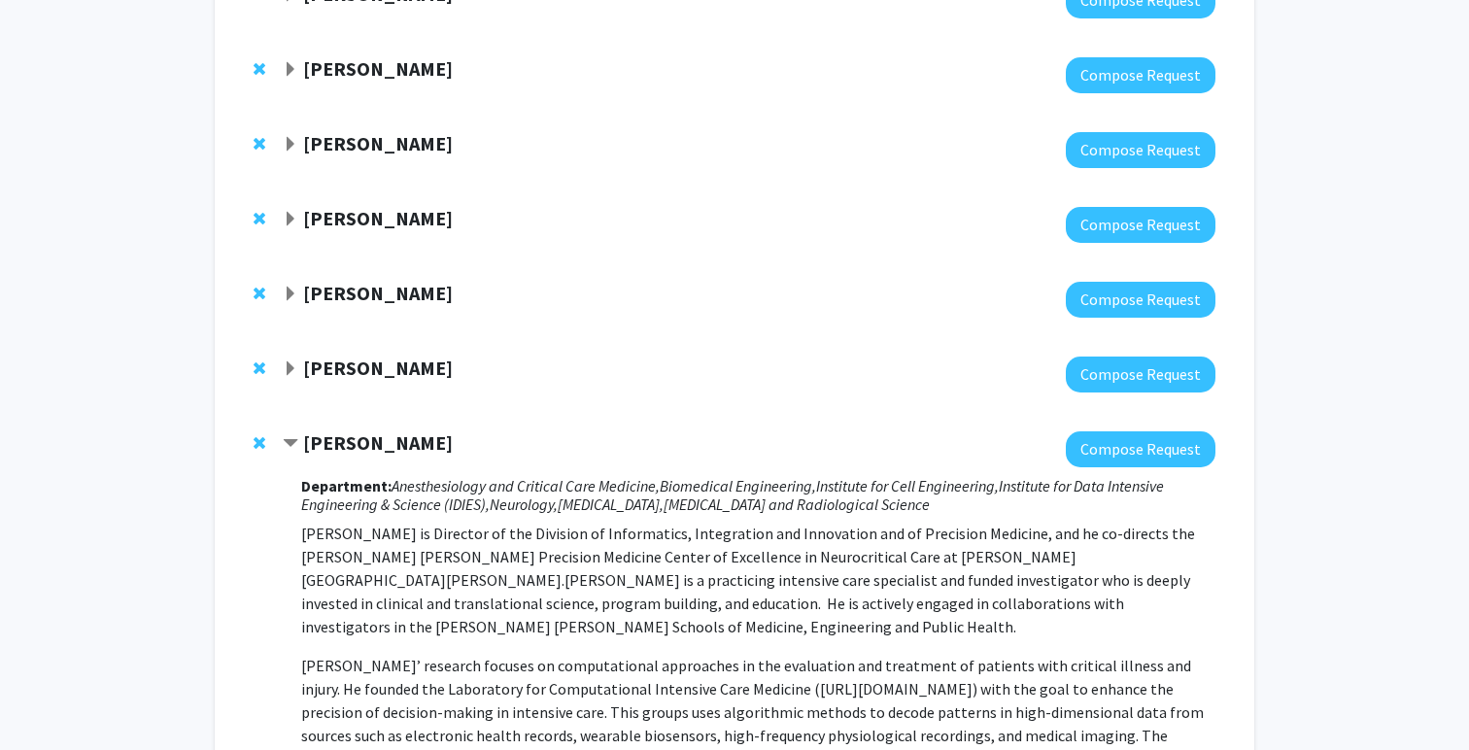
click at [292, 357] on div "[PERSON_NAME]" at bounding box center [493, 369] width 420 height 24
click at [292, 369] on span "Expand Carlos Romo Bookmark" at bounding box center [291, 369] width 16 height 16
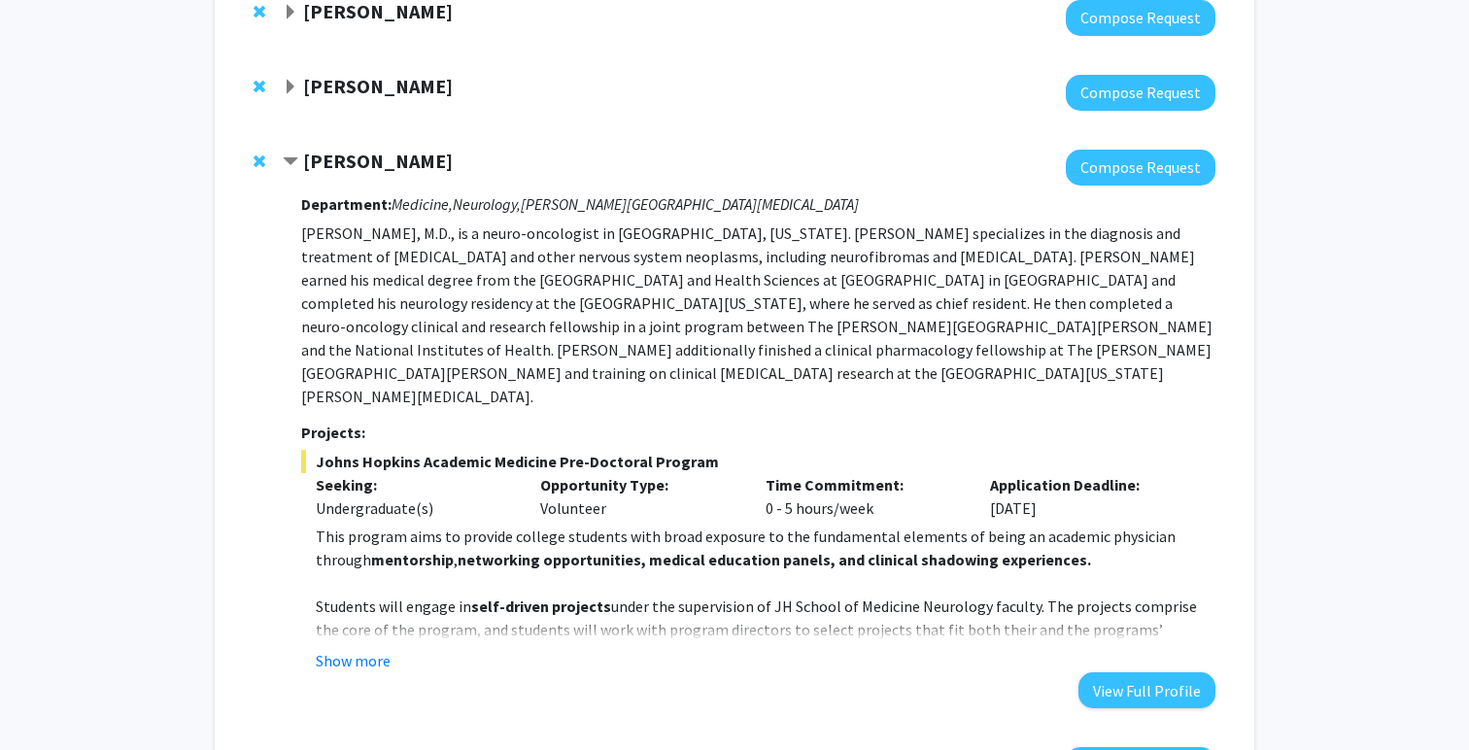
scroll to position [1432, 0]
click at [358, 625] on div "Department: Medicine, Neurology, [PERSON_NAME][GEOGRAPHIC_DATA][MEDICAL_DATA] […" at bounding box center [758, 446] width 914 height 523
click at [372, 598] on fg-read-more "This program aims to provide college students with broad exposure to the fundam…" at bounding box center [758, 598] width 914 height 148
click at [369, 648] on button "Show more" at bounding box center [353, 659] width 75 height 23
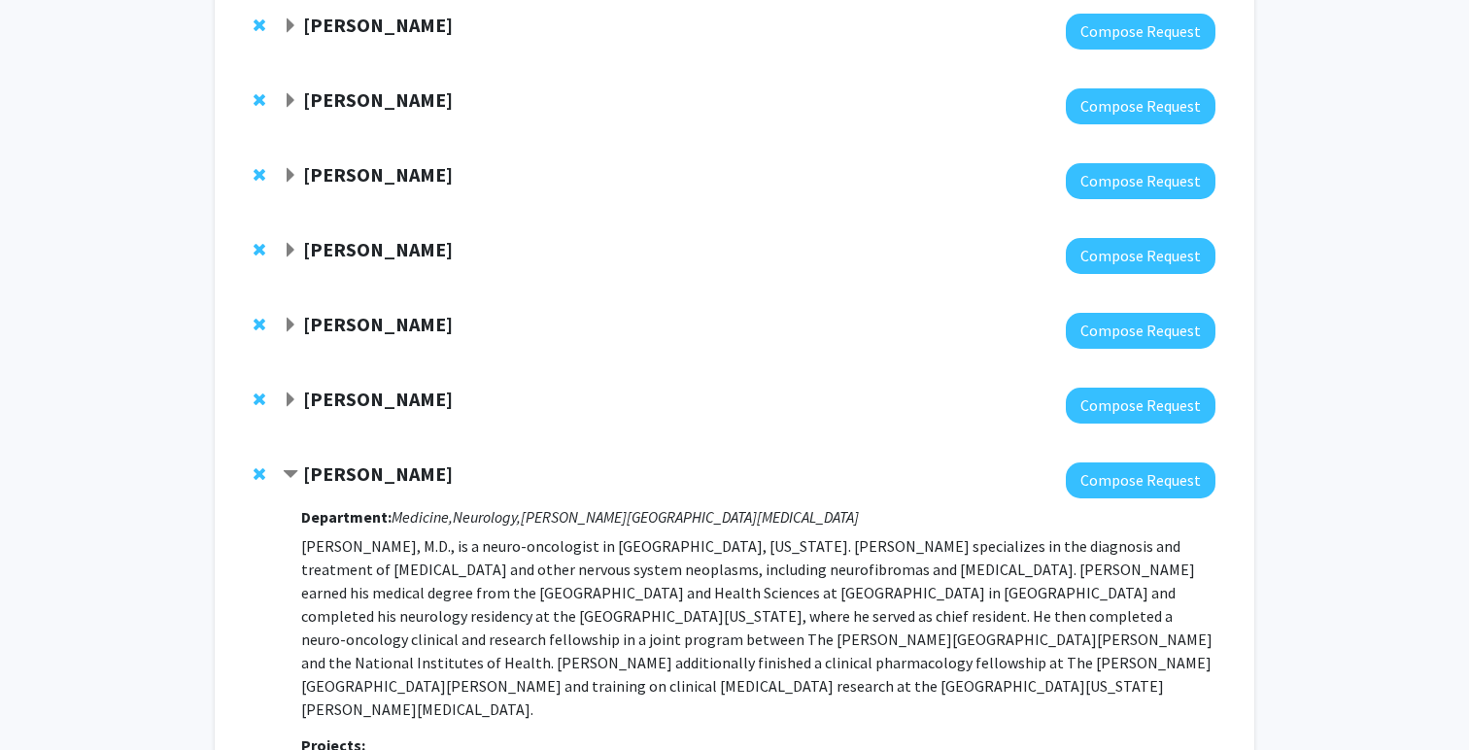
scroll to position [1095, 0]
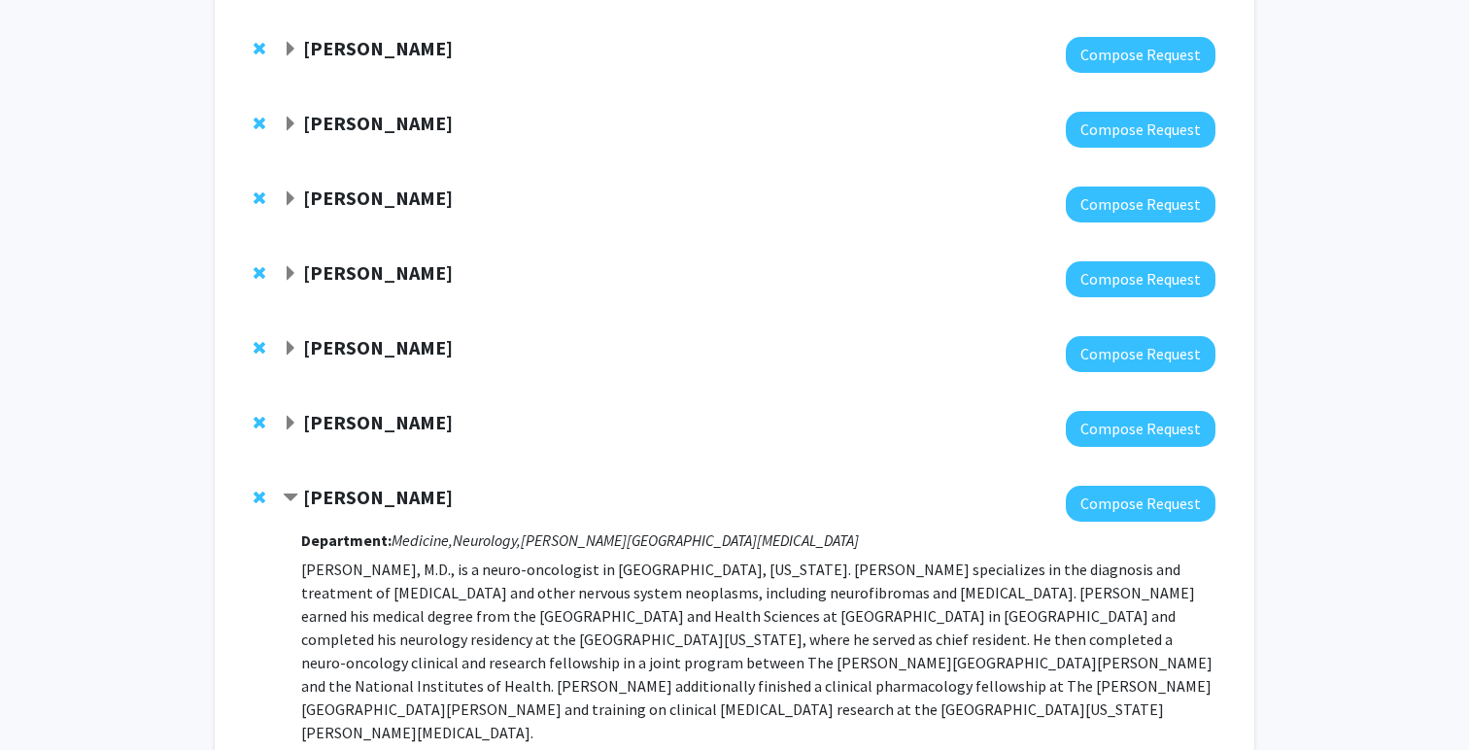
click at [283, 495] on span "Contract Carlos Romo Bookmark" at bounding box center [291, 499] width 16 height 16
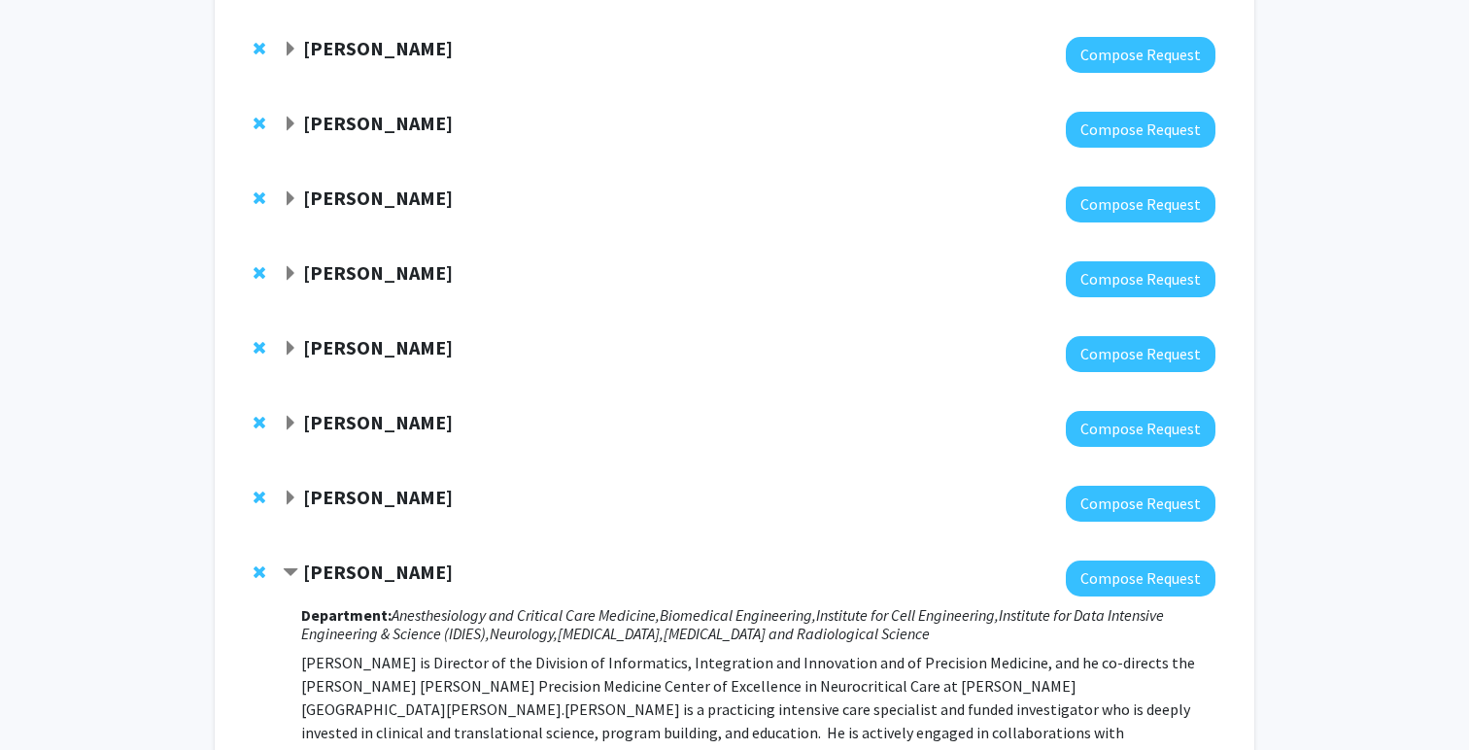
click at [291, 434] on div "[PERSON_NAME]" at bounding box center [493, 423] width 420 height 24
click at [290, 419] on span "Expand Shari Liu Bookmark" at bounding box center [291, 424] width 16 height 16
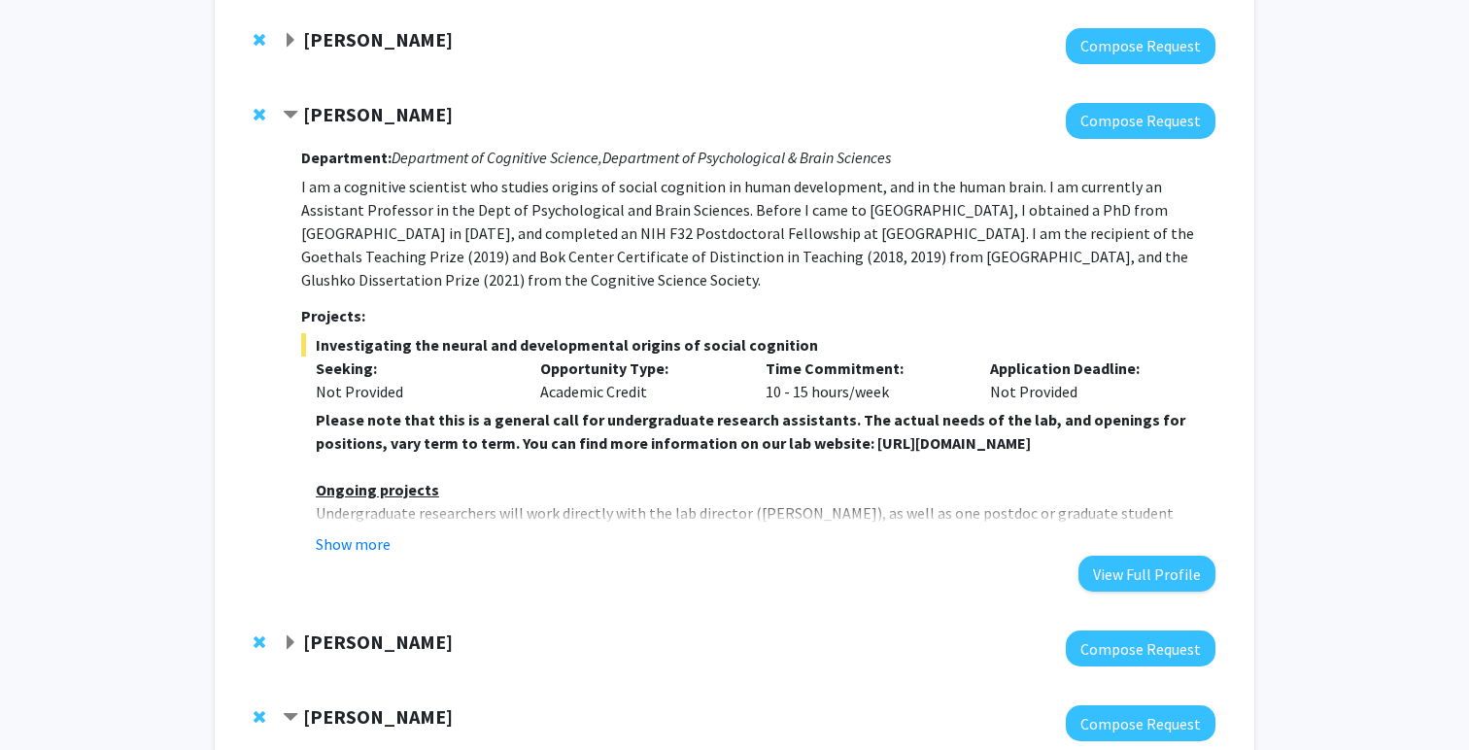
scroll to position [1408, 0]
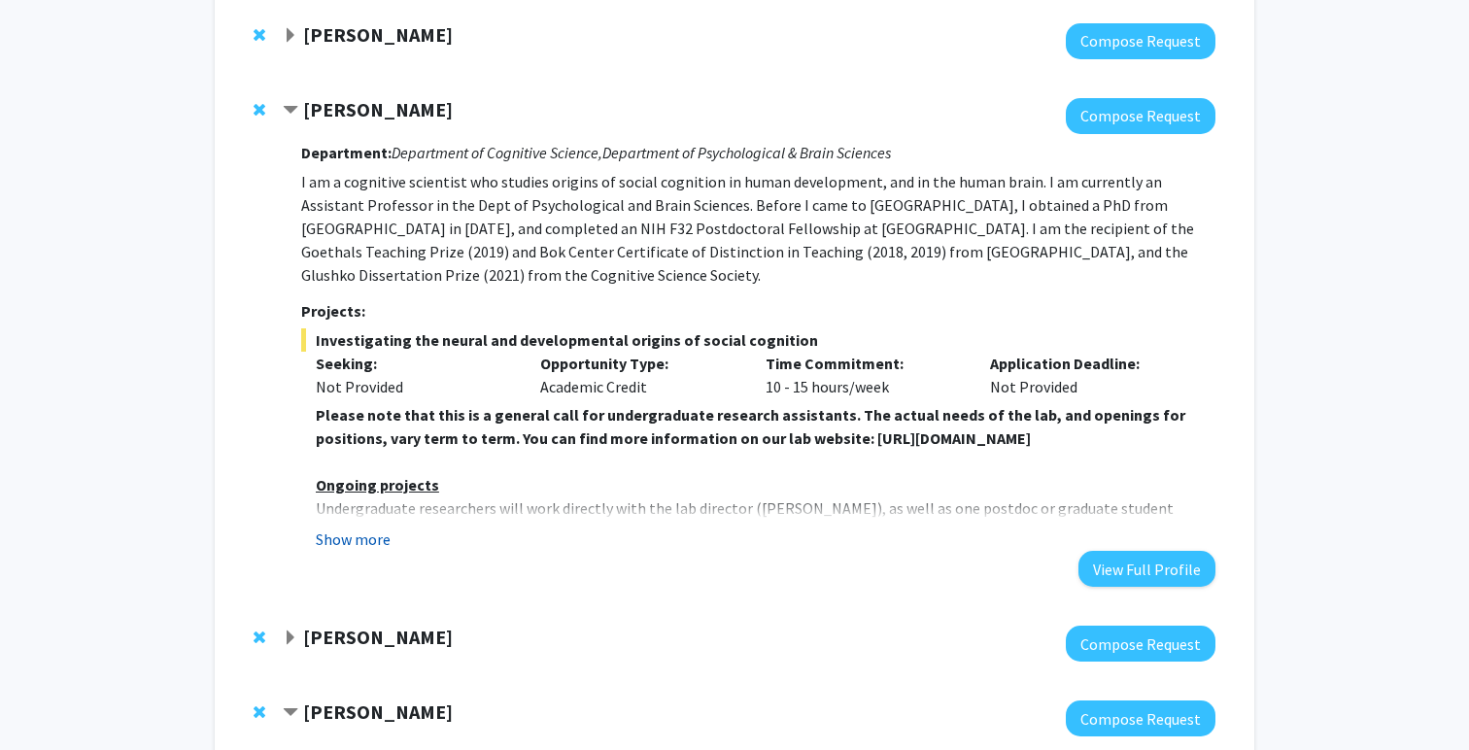
click at [354, 528] on button "Show more" at bounding box center [353, 539] width 75 height 23
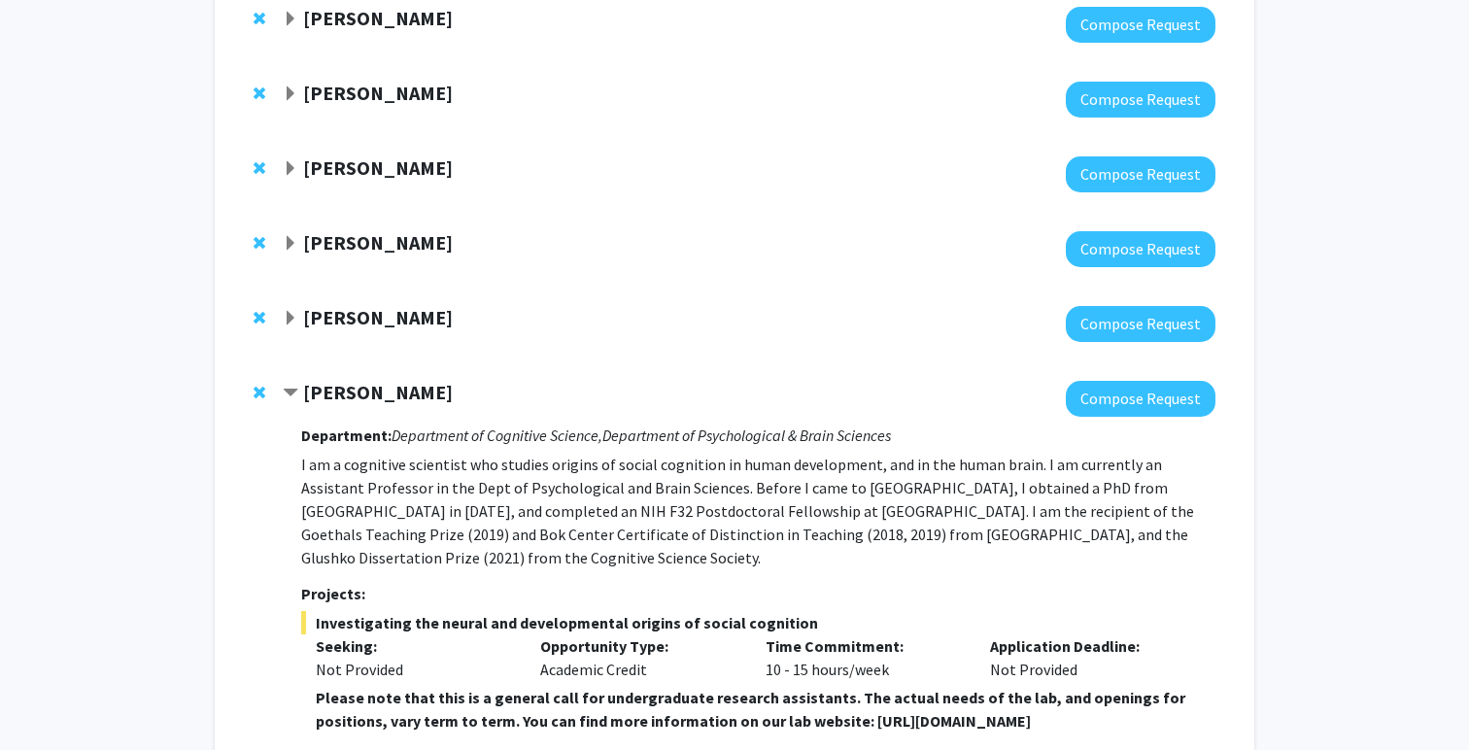
scroll to position [1089, 0]
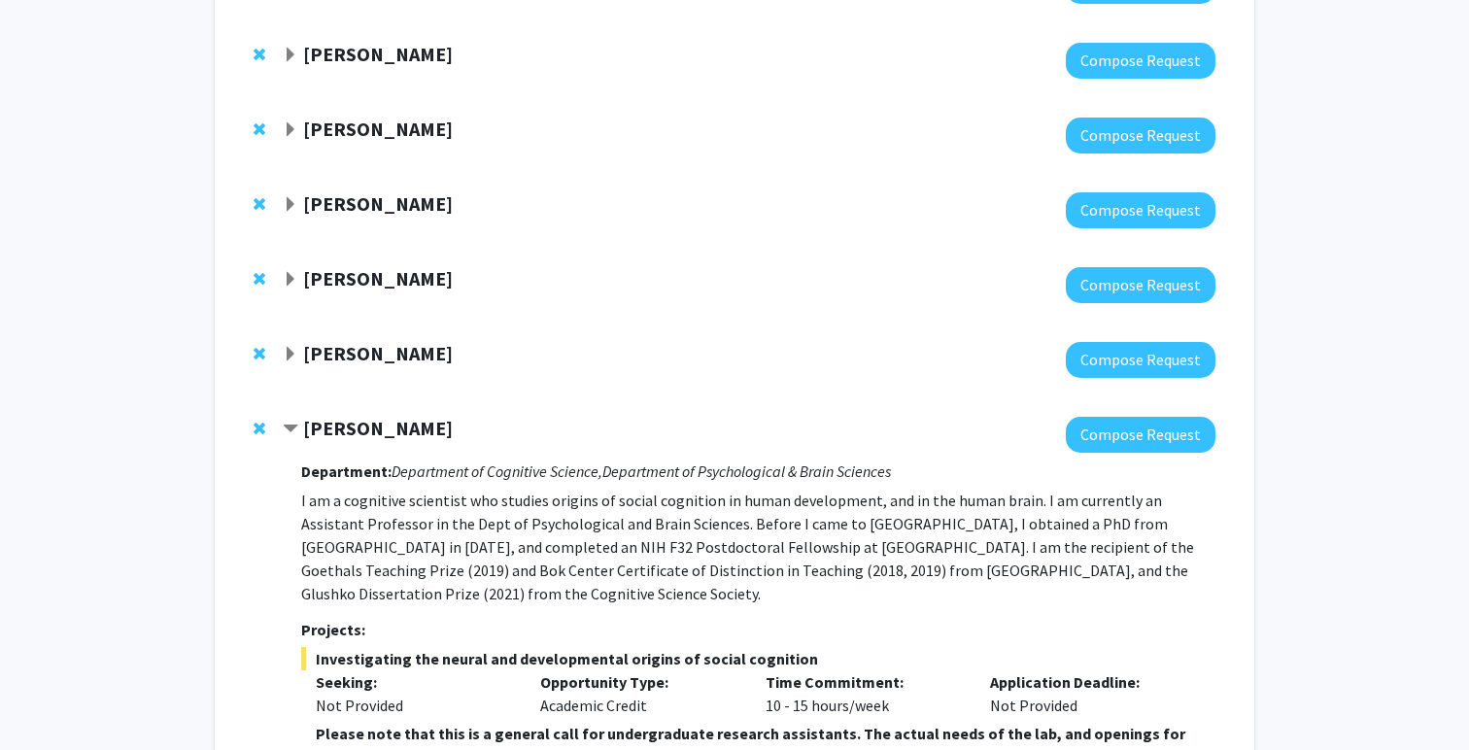
click at [289, 432] on span "Contract Shari Liu Bookmark" at bounding box center [291, 430] width 16 height 16
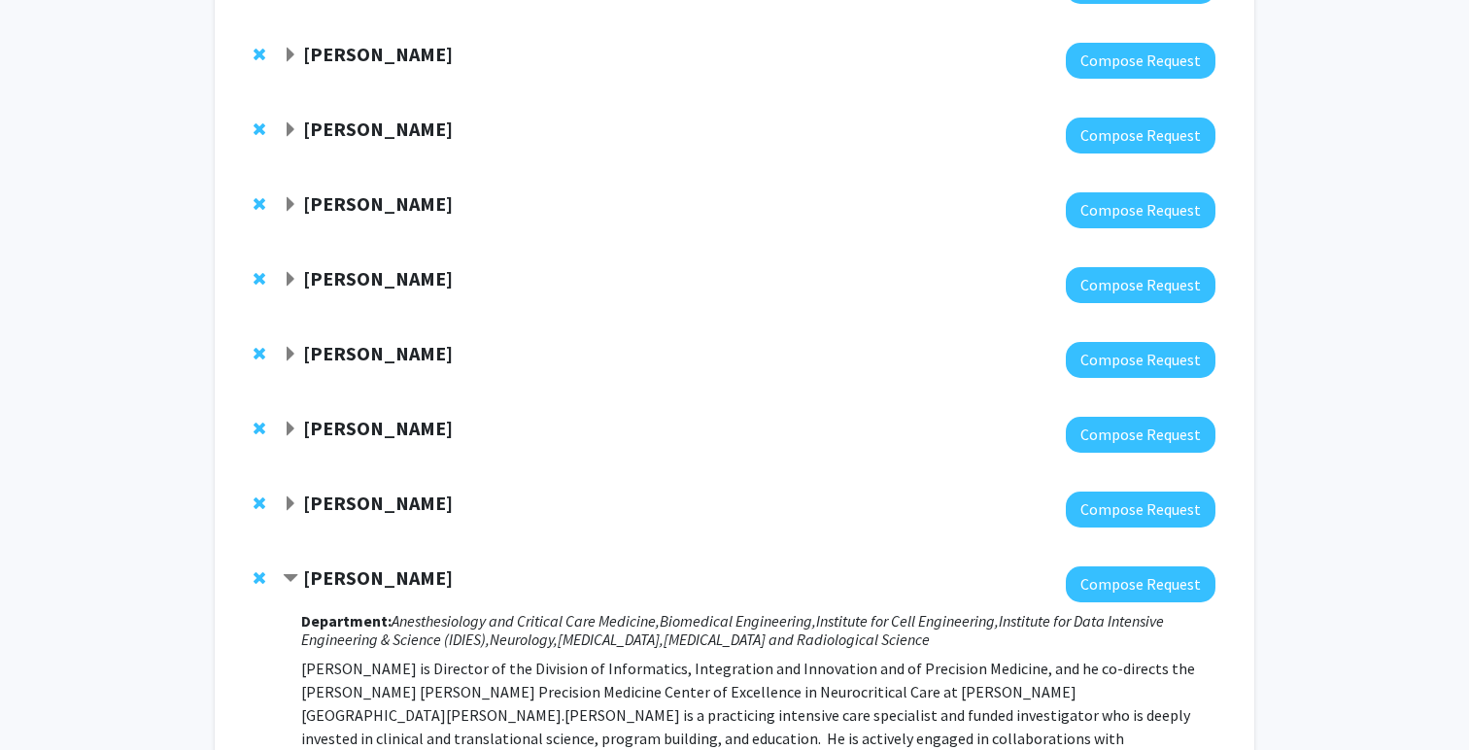
click at [298, 374] on div at bounding box center [749, 360] width 933 height 36
click at [292, 571] on span "Contract Robert Stevens Bookmark" at bounding box center [291, 579] width 16 height 16
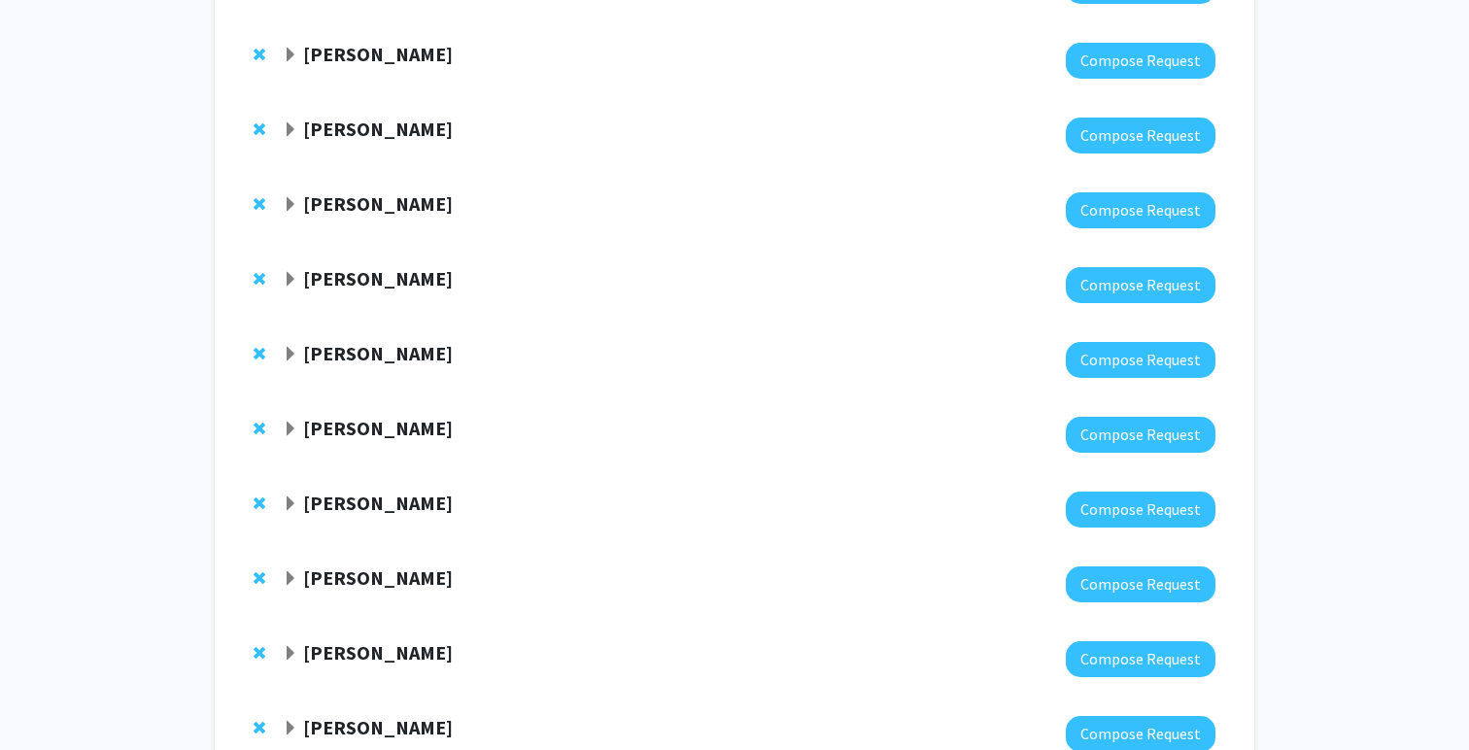
click at [299, 359] on div "[PERSON_NAME]" at bounding box center [493, 354] width 420 height 24
click at [294, 357] on span "Expand Emily Johnson Bookmark" at bounding box center [291, 355] width 16 height 16
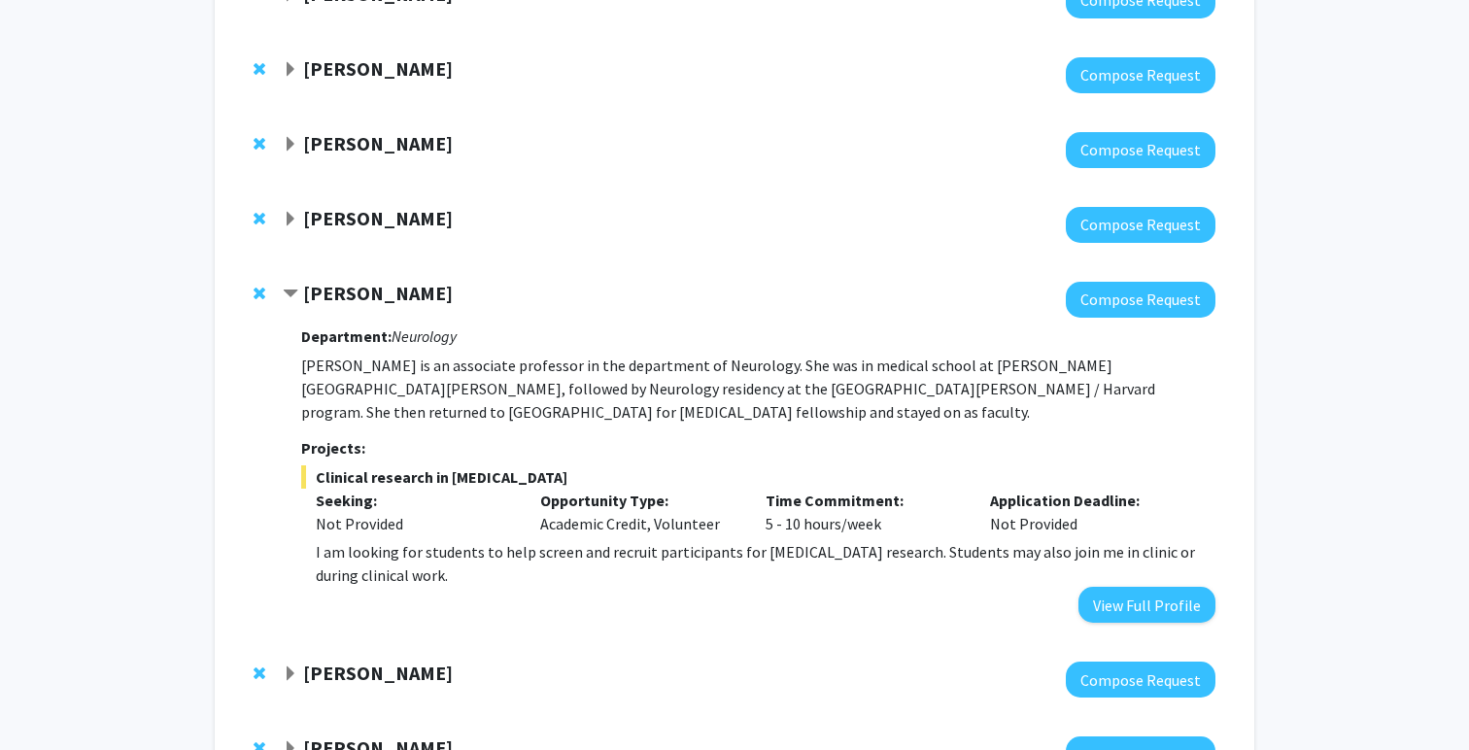
scroll to position [1154, 0]
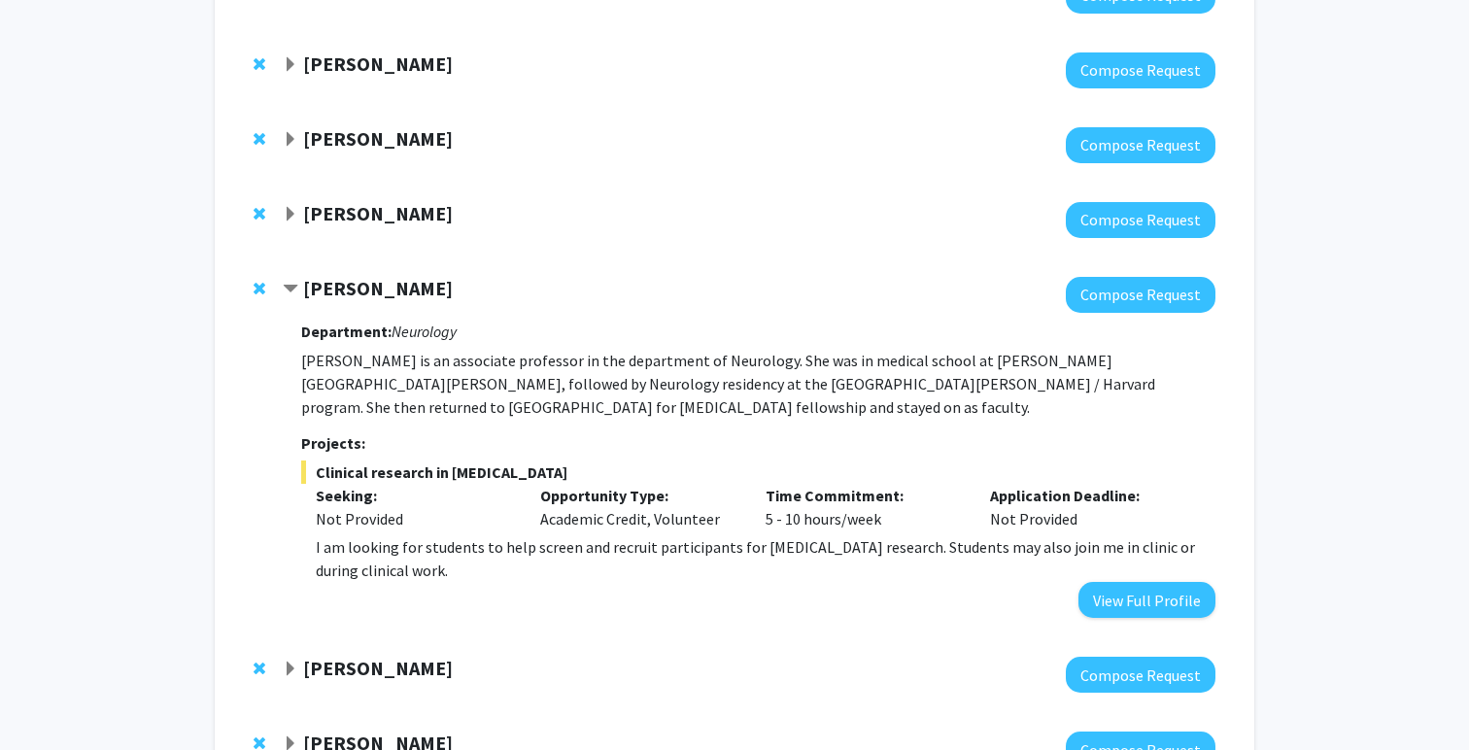
click at [284, 286] on span "Contract Emily Johnson Bookmark" at bounding box center [291, 290] width 16 height 16
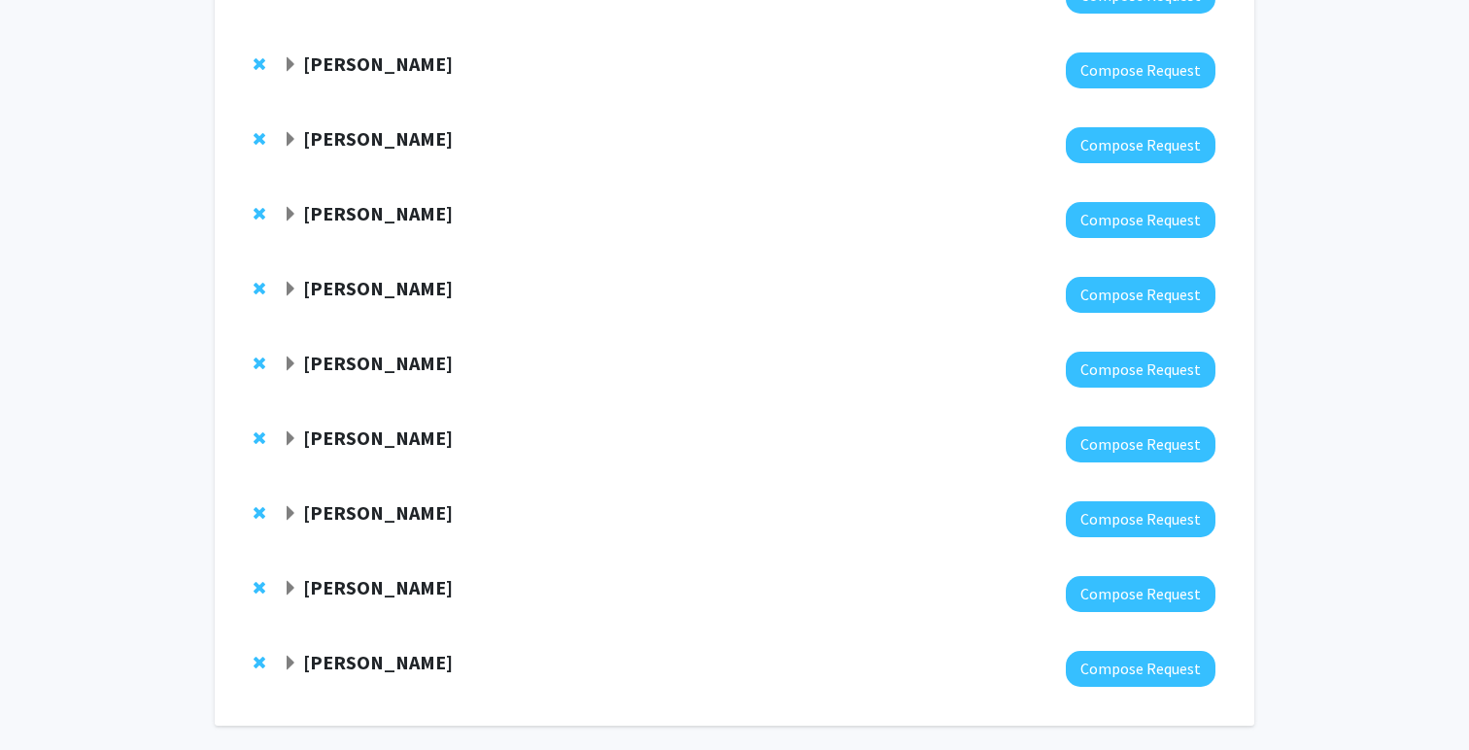
click at [289, 216] on span "Expand Karen Fleming Bookmark" at bounding box center [291, 215] width 16 height 16
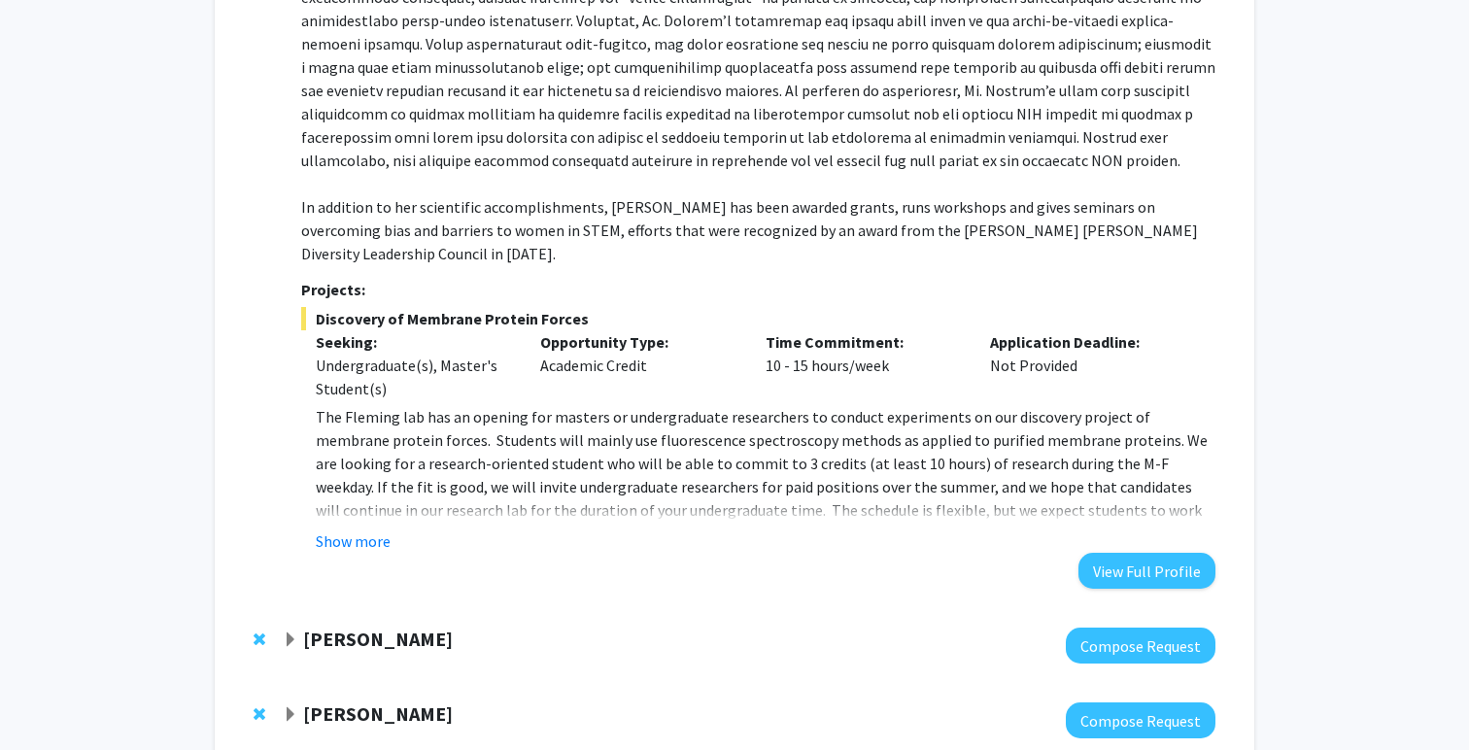
scroll to position [1548, 0]
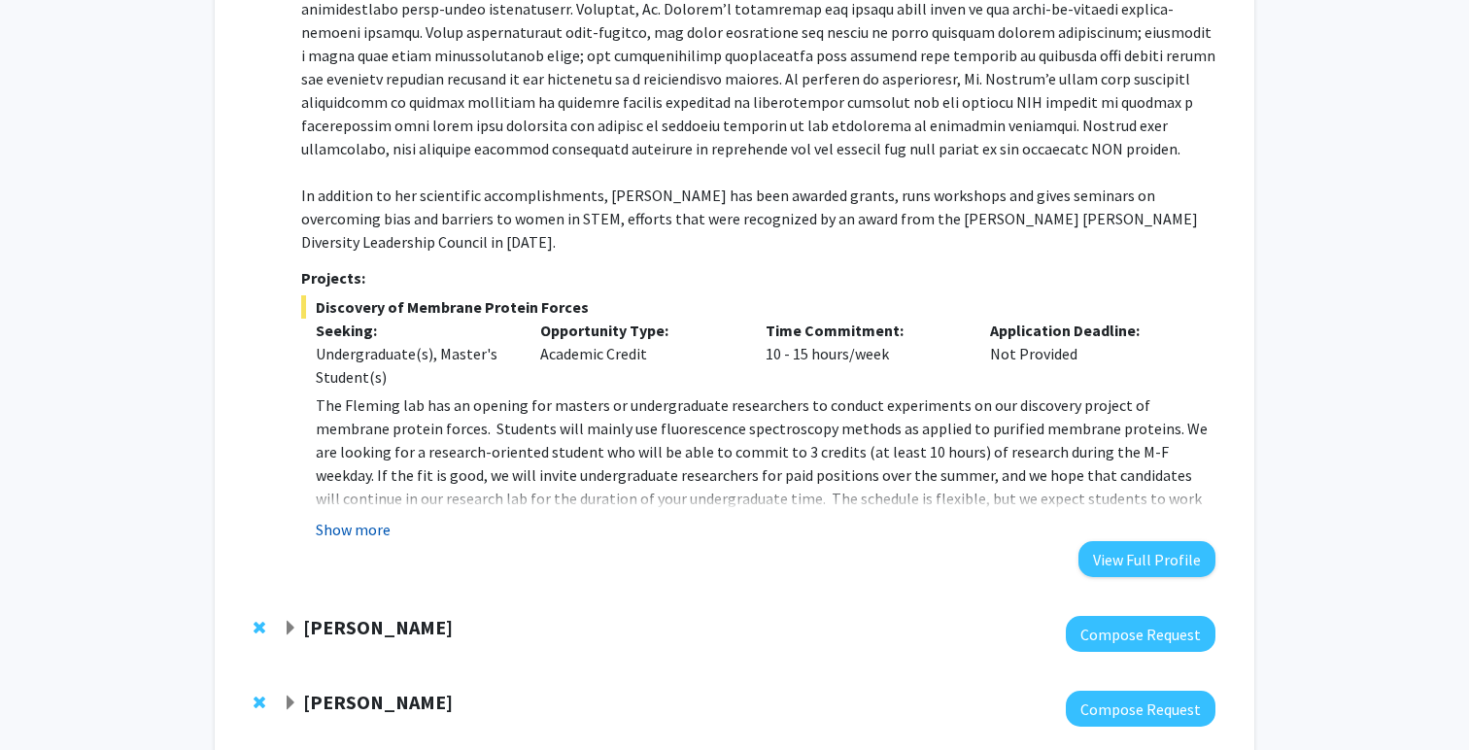
click at [368, 518] on button "Show more" at bounding box center [353, 529] width 75 height 23
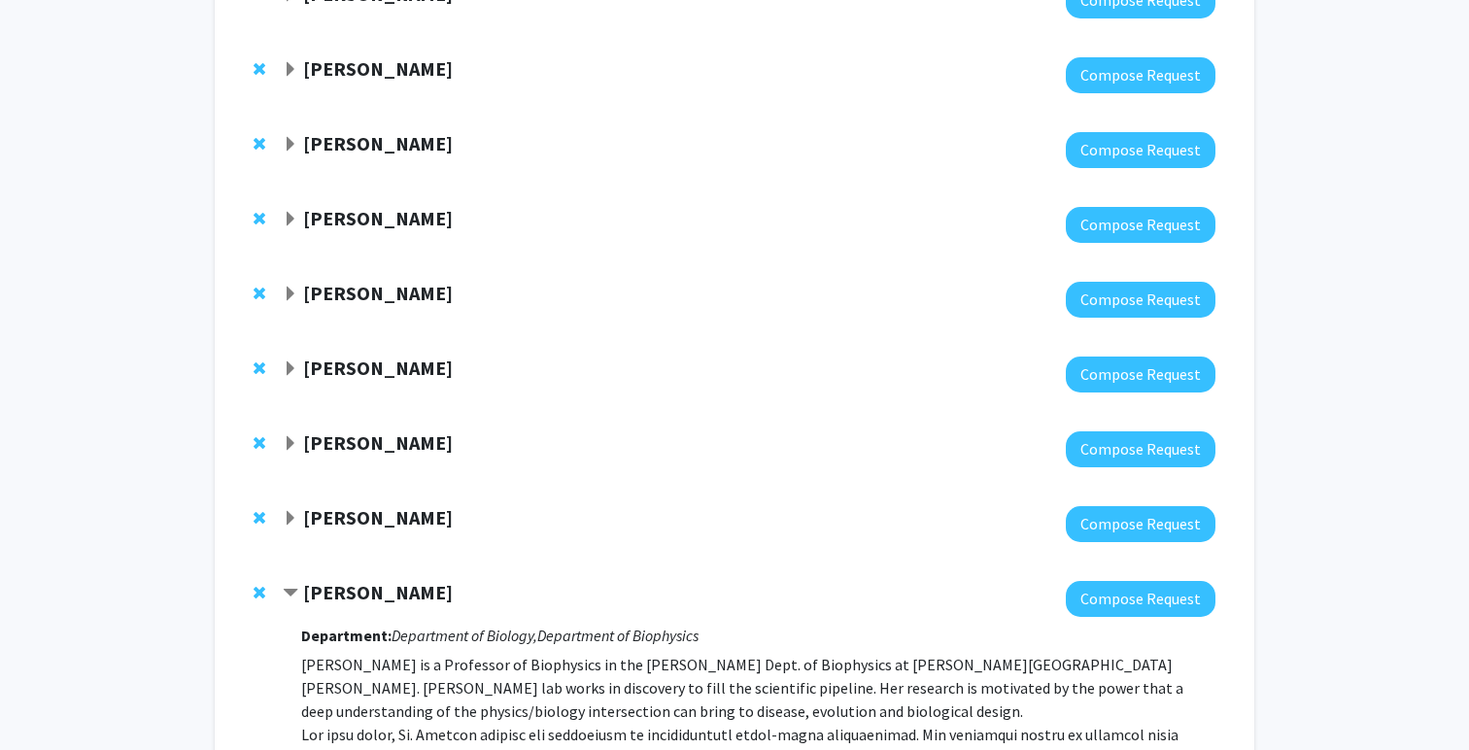
scroll to position [771, 0]
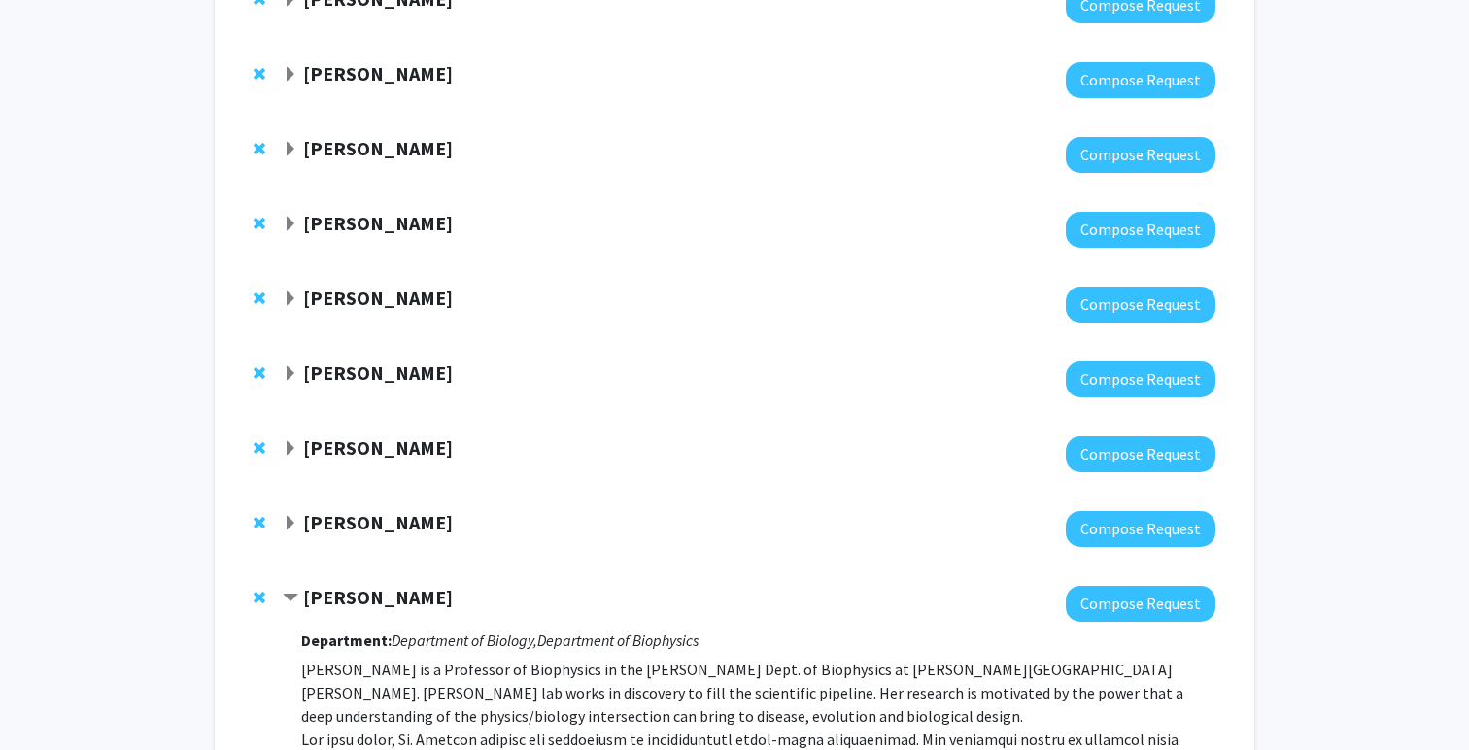
click at [294, 591] on span "Contract Karen Fleming Bookmark" at bounding box center [291, 599] width 16 height 16
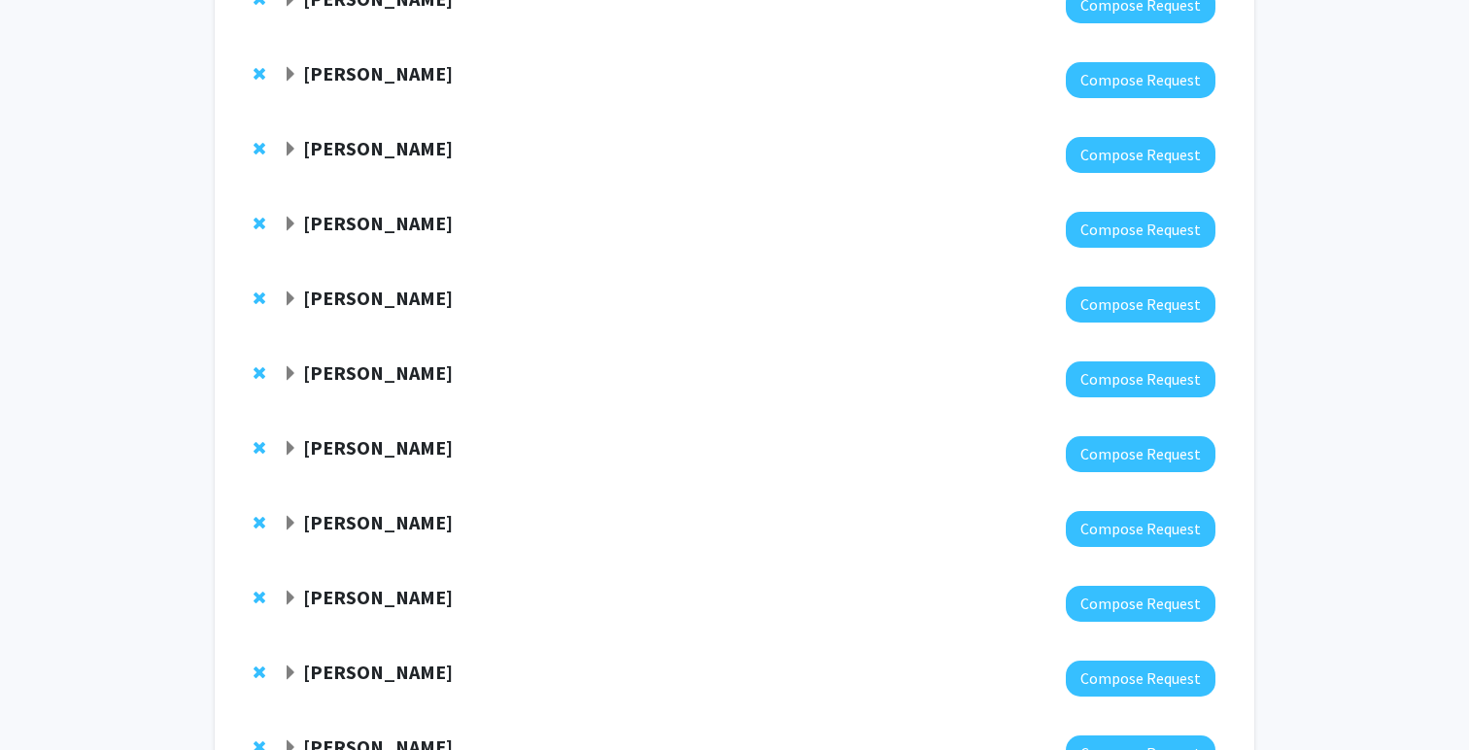
click at [301, 521] on div "[PERSON_NAME]" at bounding box center [493, 523] width 420 height 24
click at [292, 523] on span "Expand Yannis Paulus Bookmark" at bounding box center [291, 524] width 16 height 16
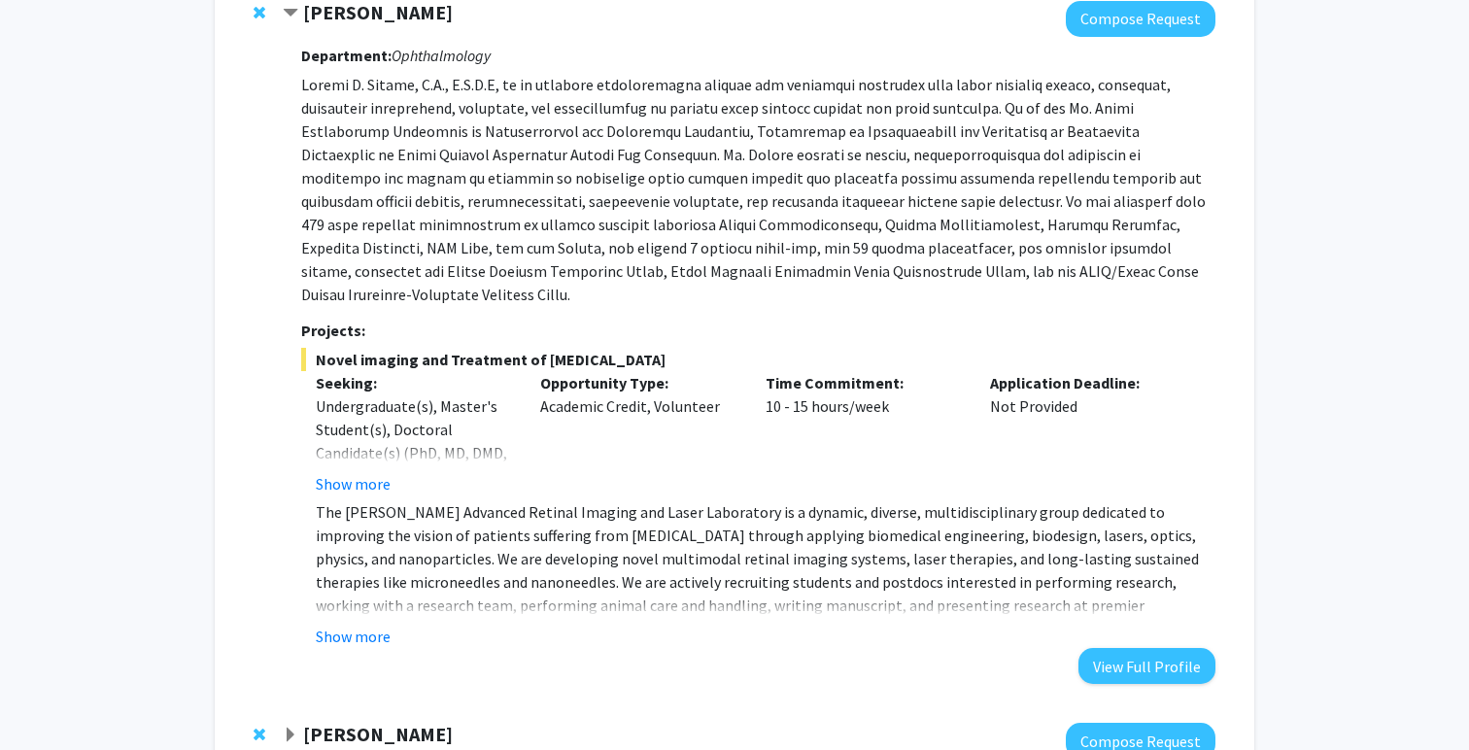
scroll to position [1283, 0]
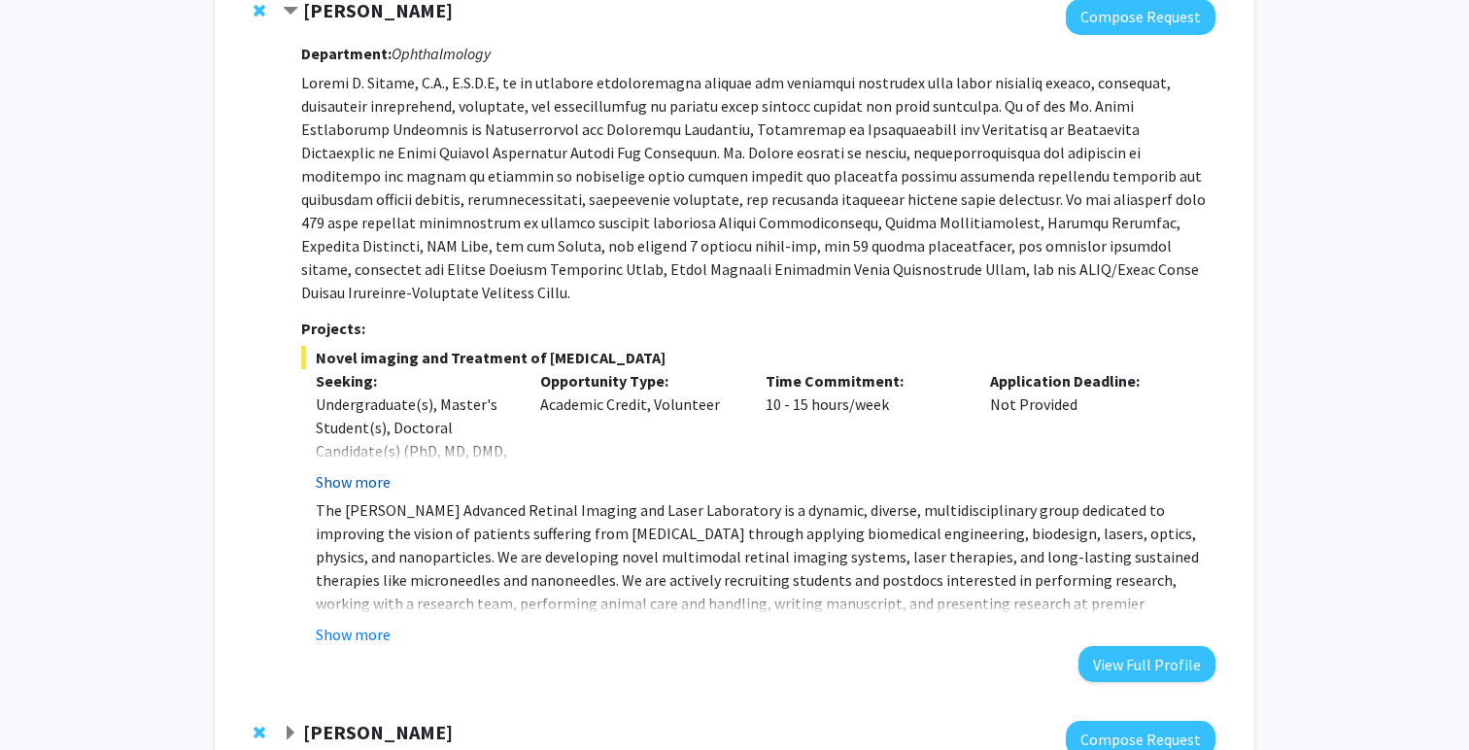
click at [340, 470] on button "Show more" at bounding box center [353, 481] width 75 height 23
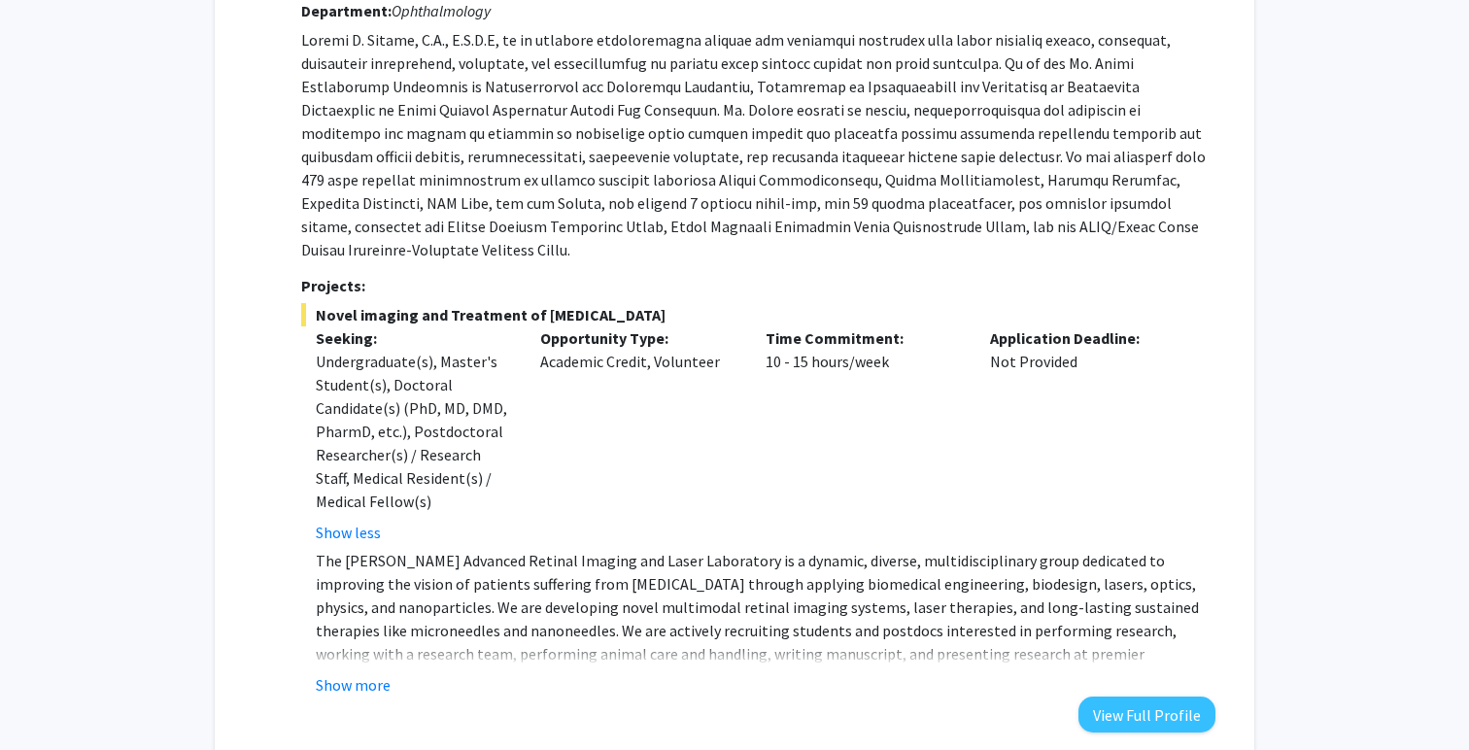
scroll to position [1349, 0]
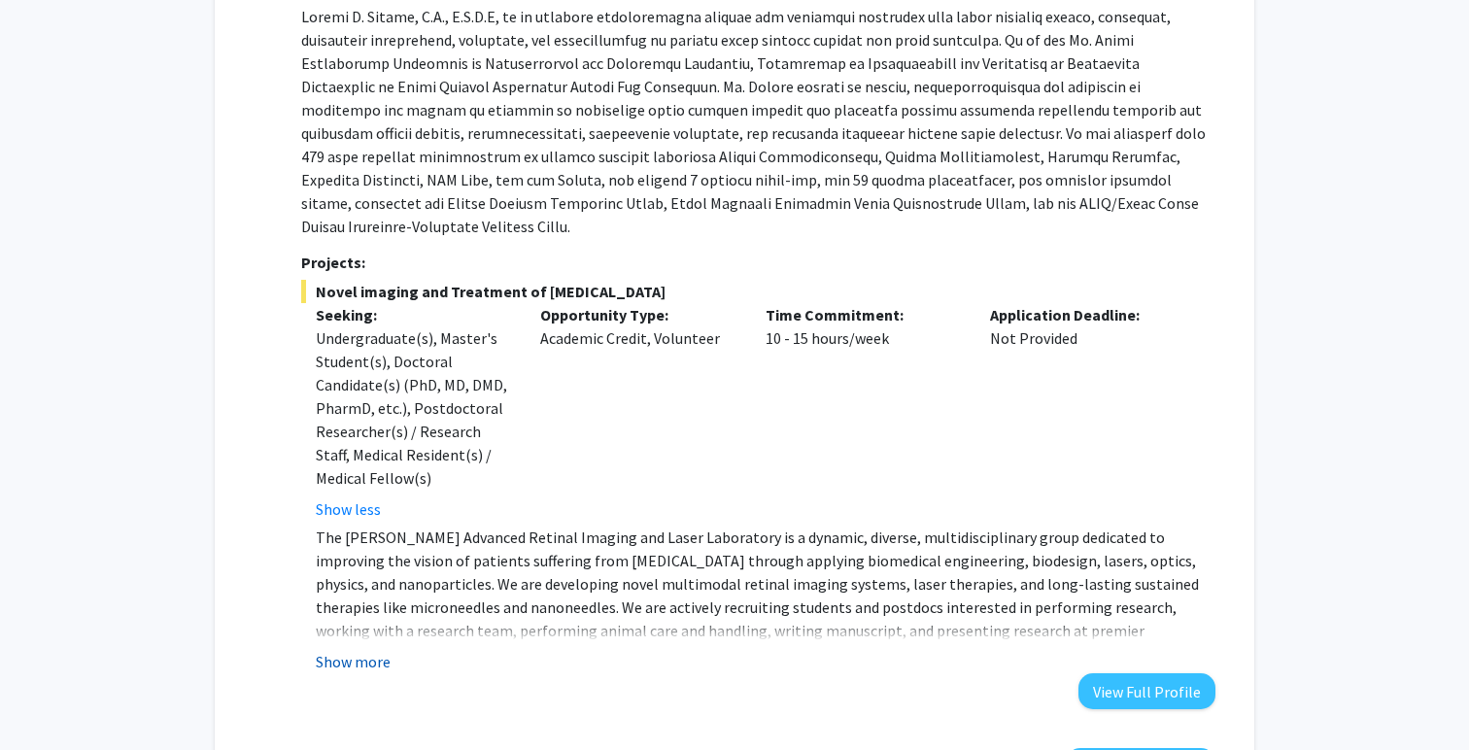
click at [349, 650] on button "Show more" at bounding box center [353, 661] width 75 height 23
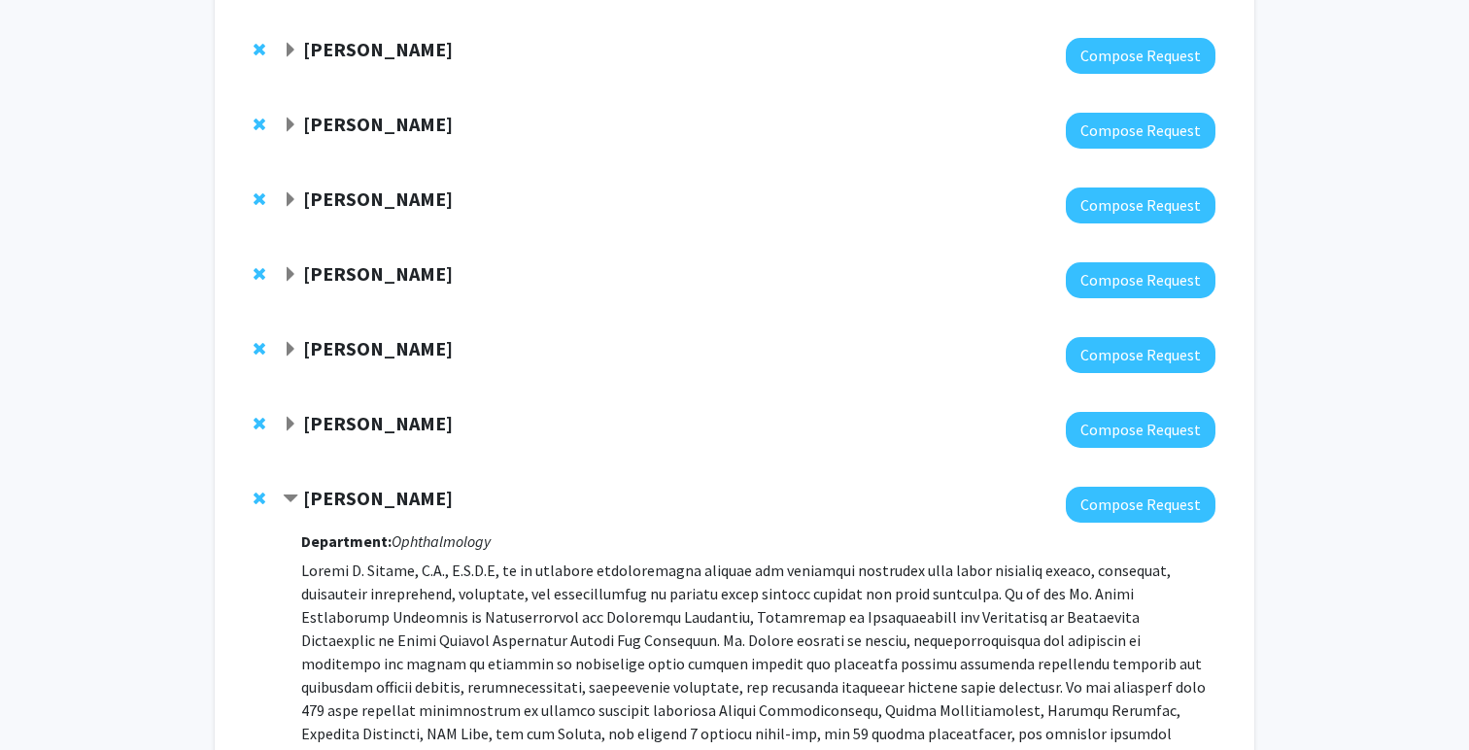
scroll to position [764, 0]
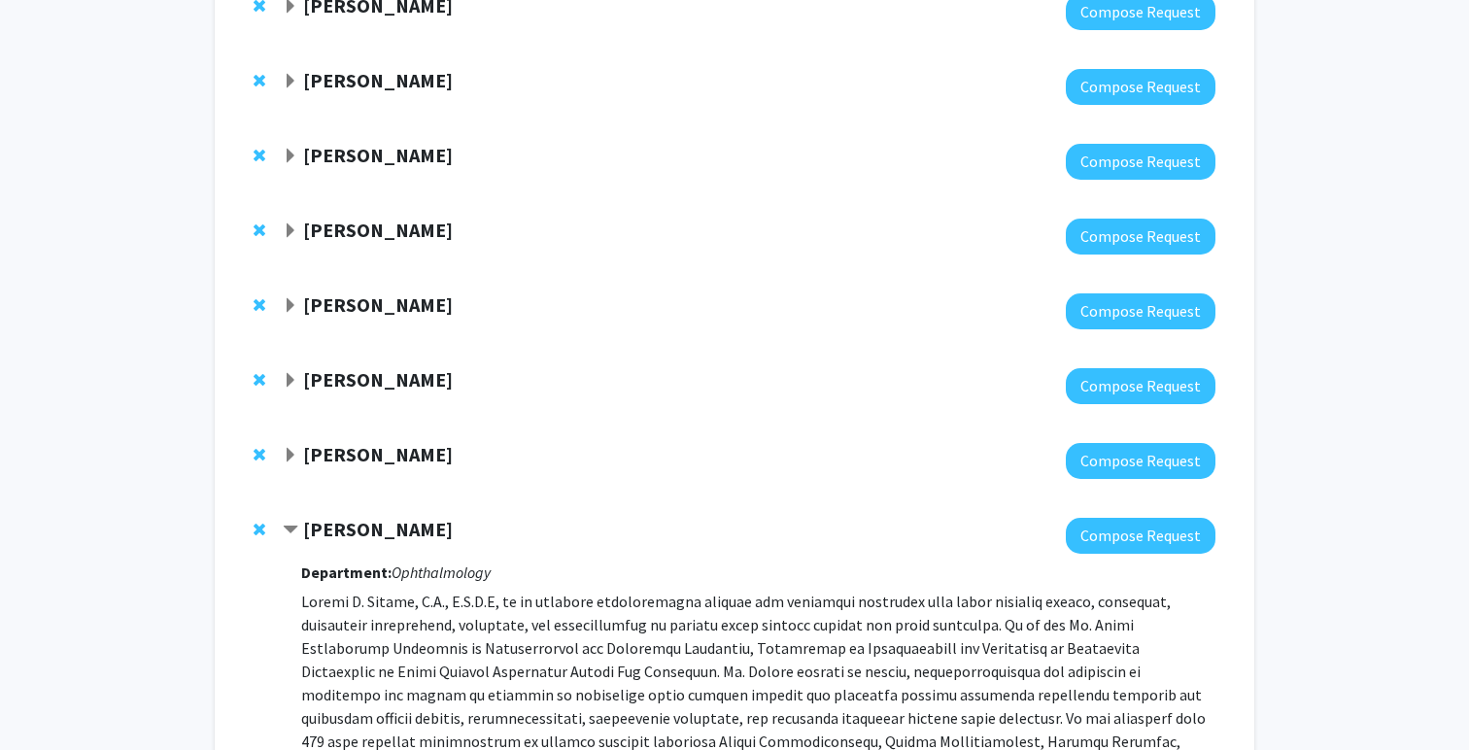
click at [296, 461] on span "Expand Jun Hua Bookmark" at bounding box center [291, 456] width 16 height 16
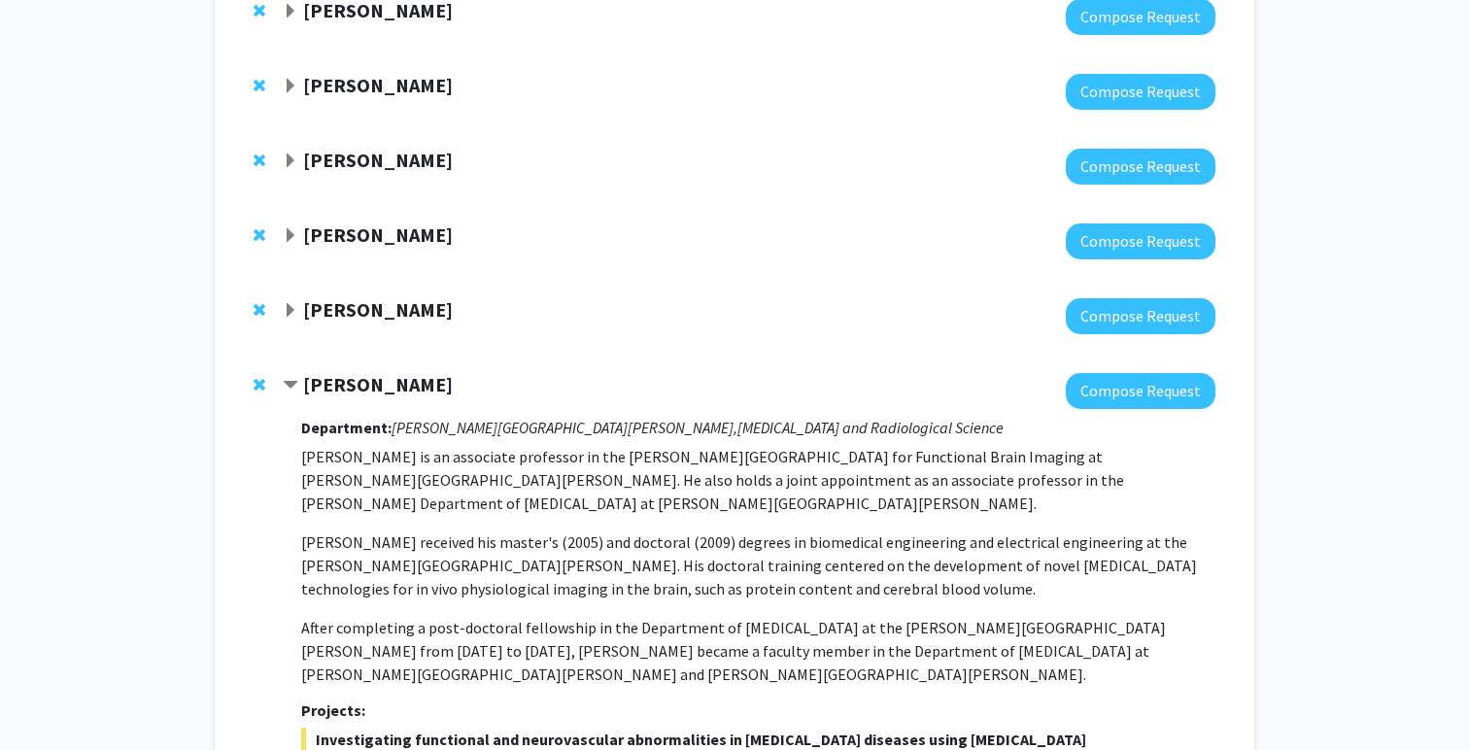
scroll to position [810, 0]
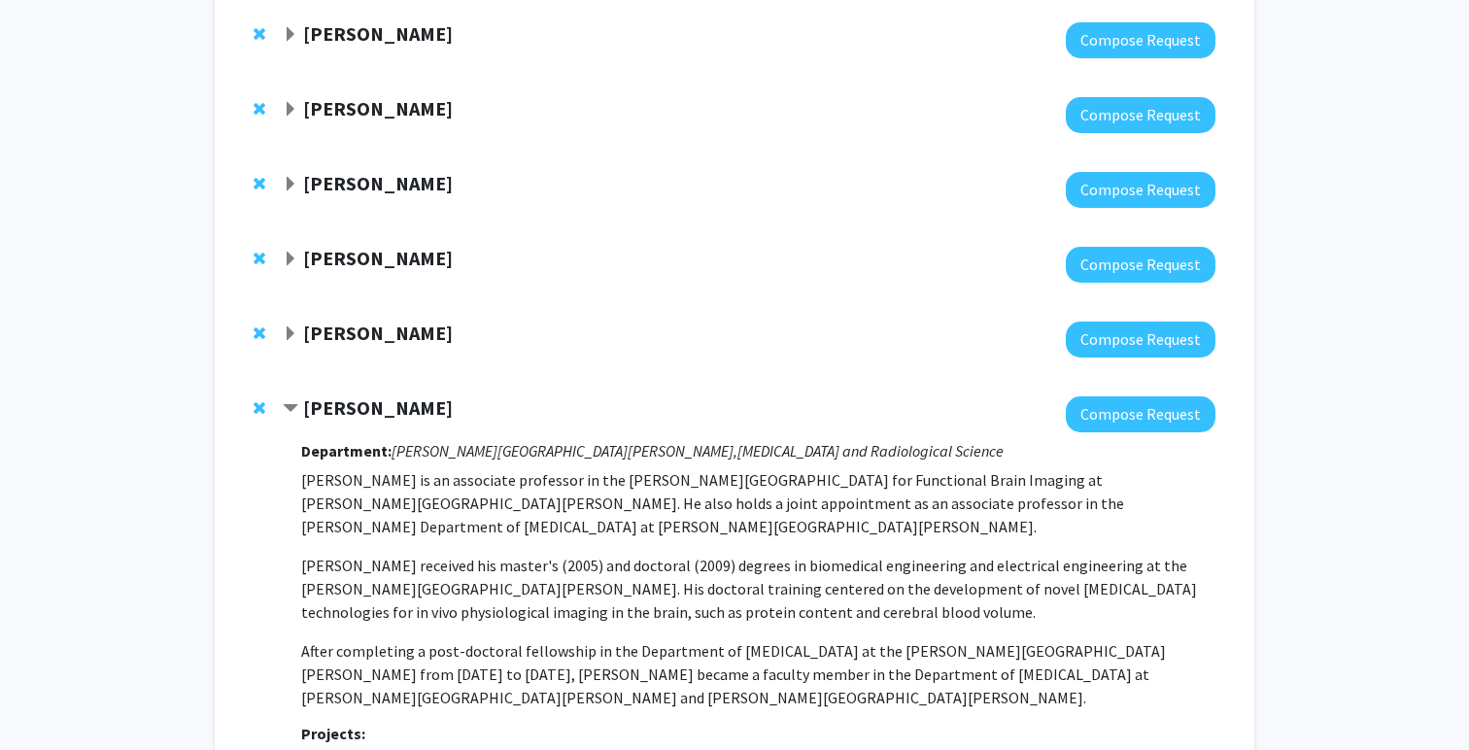
click at [292, 334] on span "Expand Michele Manahan Bookmark" at bounding box center [291, 335] width 16 height 16
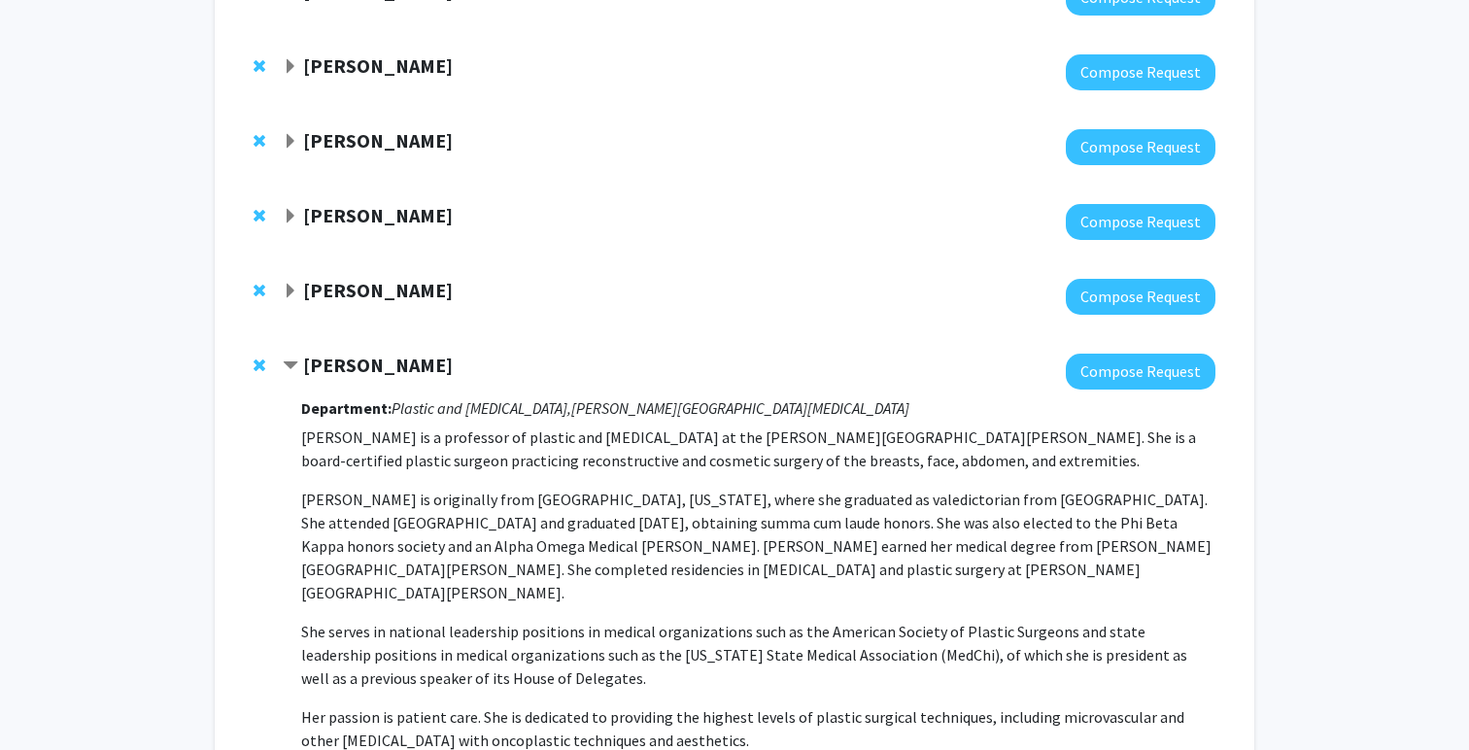
scroll to position [774, 0]
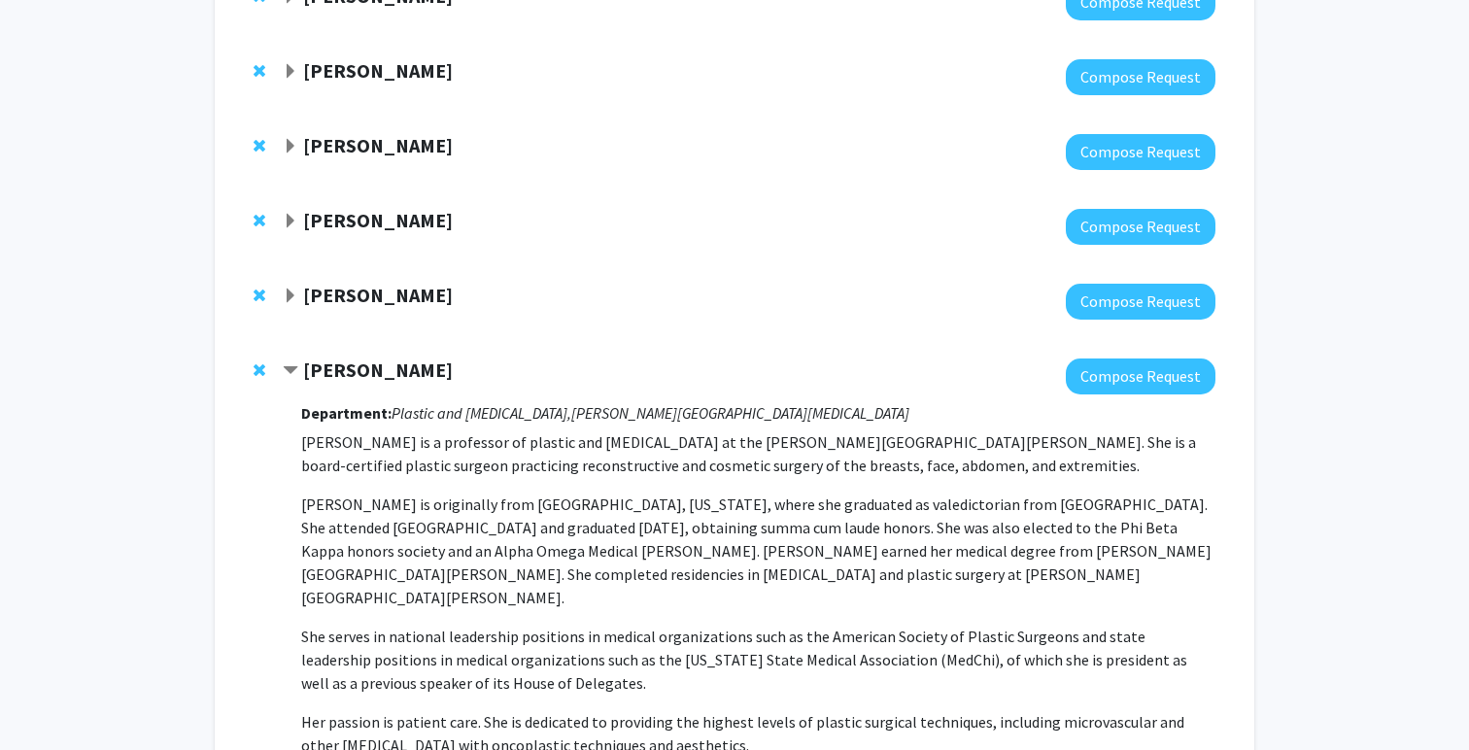
click at [294, 372] on span "Contract Michele Manahan Bookmark" at bounding box center [291, 371] width 16 height 16
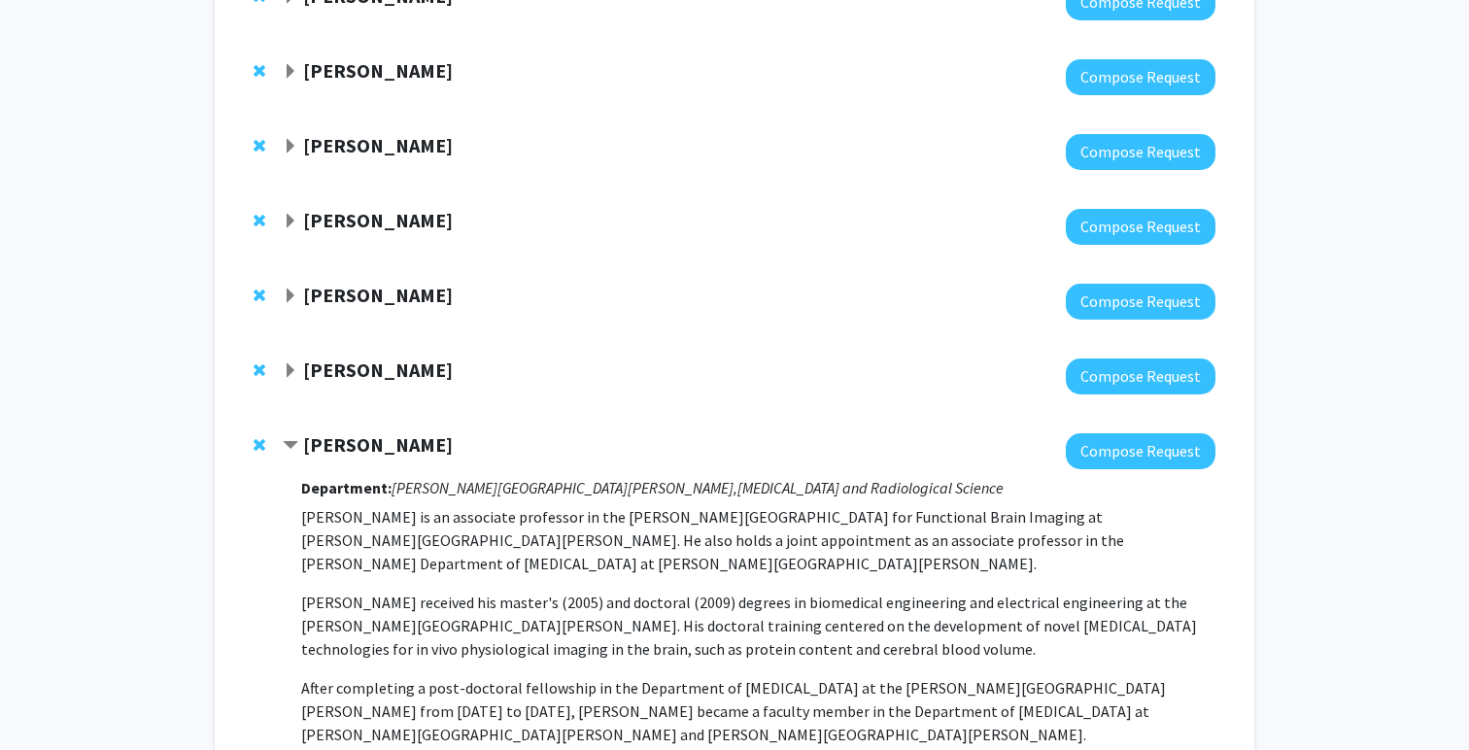
click at [301, 292] on div "[PERSON_NAME]" at bounding box center [493, 296] width 420 height 24
click at [290, 299] on span "Expand Michael Osmanski Bookmark" at bounding box center [291, 297] width 16 height 16
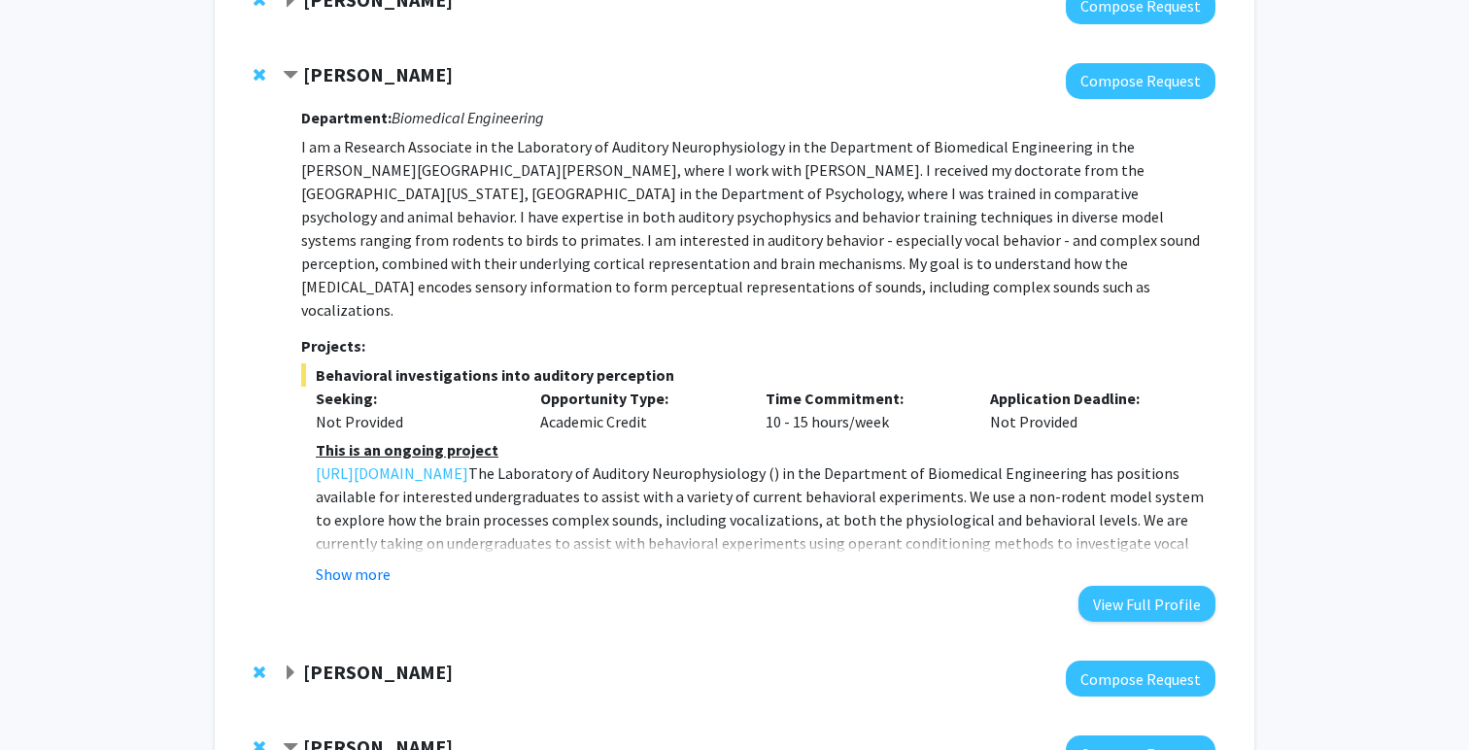
scroll to position [995, 0]
click at [341, 562] on button "Show more" at bounding box center [353, 573] width 75 height 23
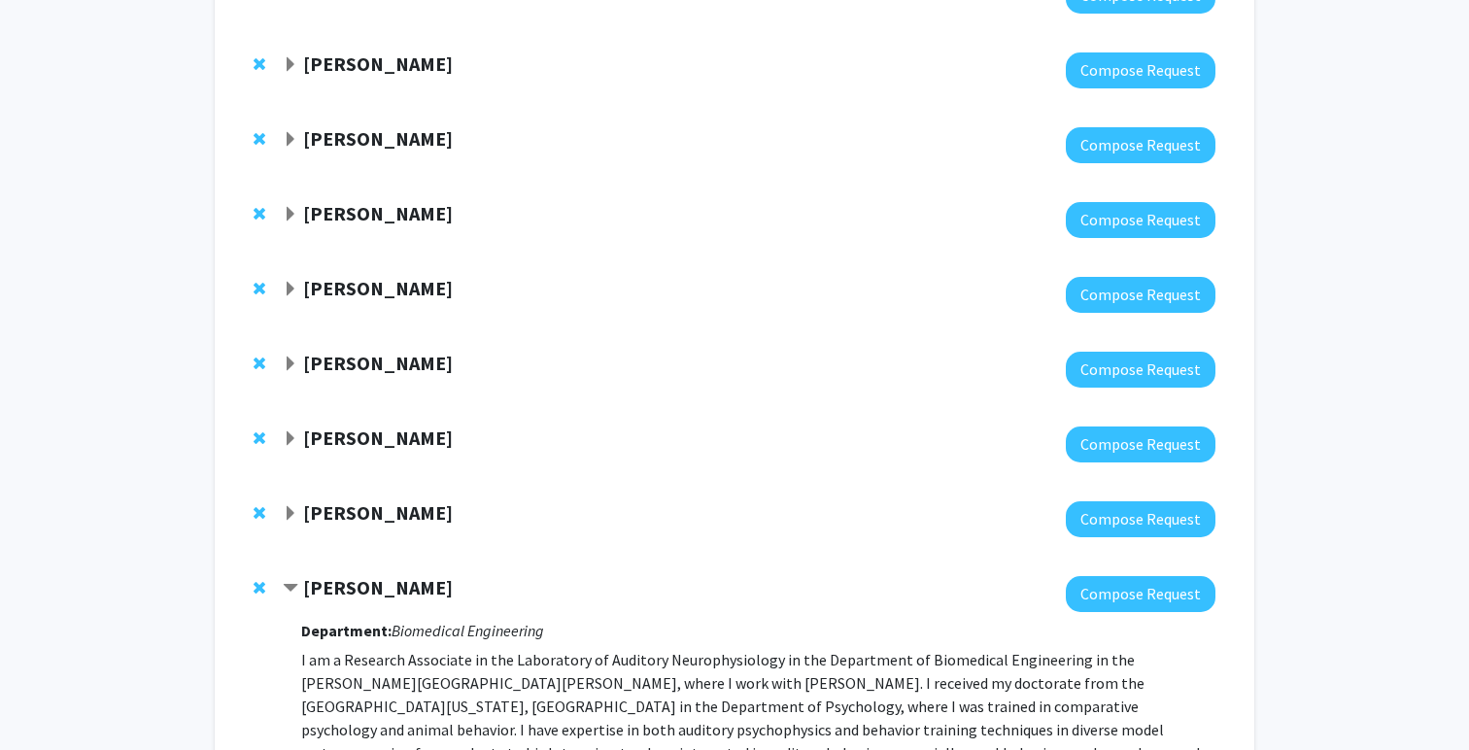
scroll to position [472, 0]
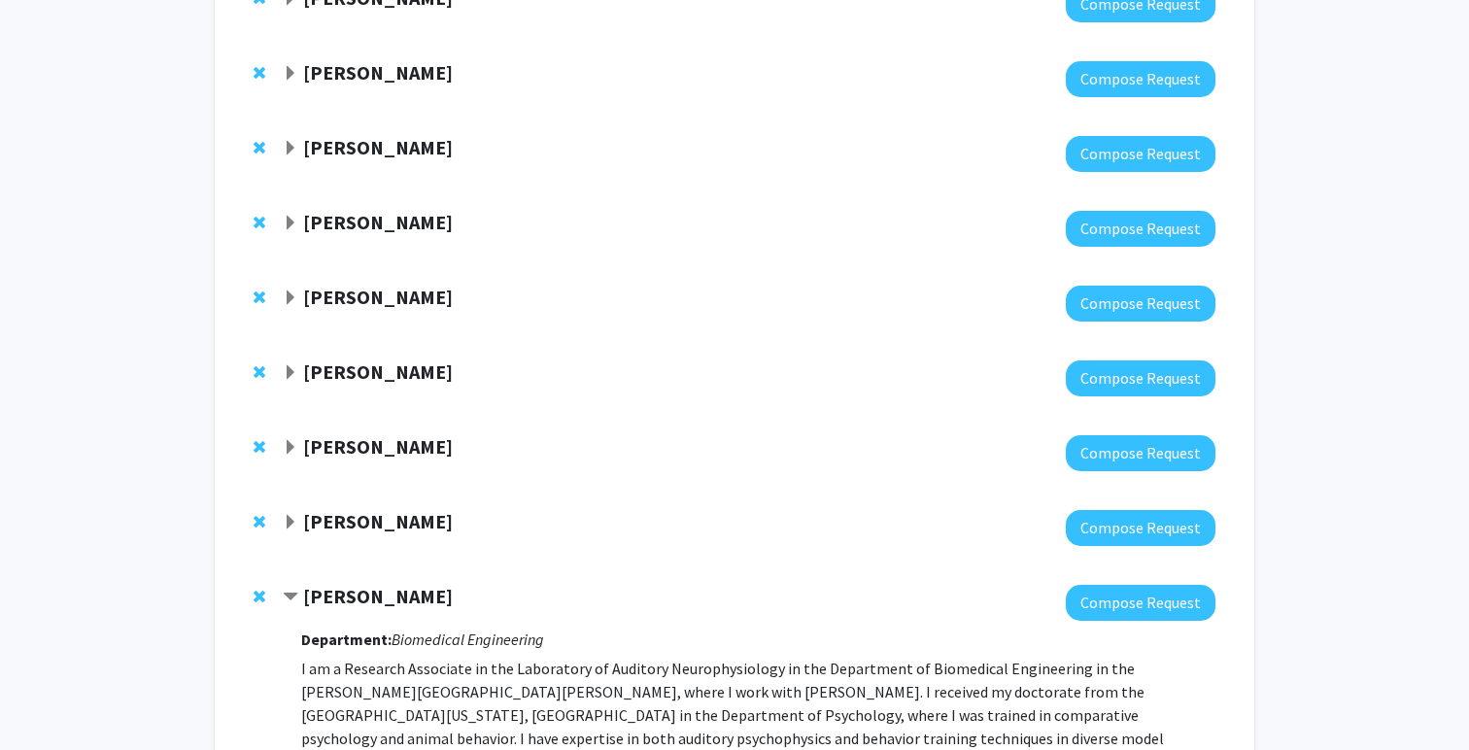
click at [294, 526] on span "Expand Amir Kashani Bookmark" at bounding box center [291, 523] width 16 height 16
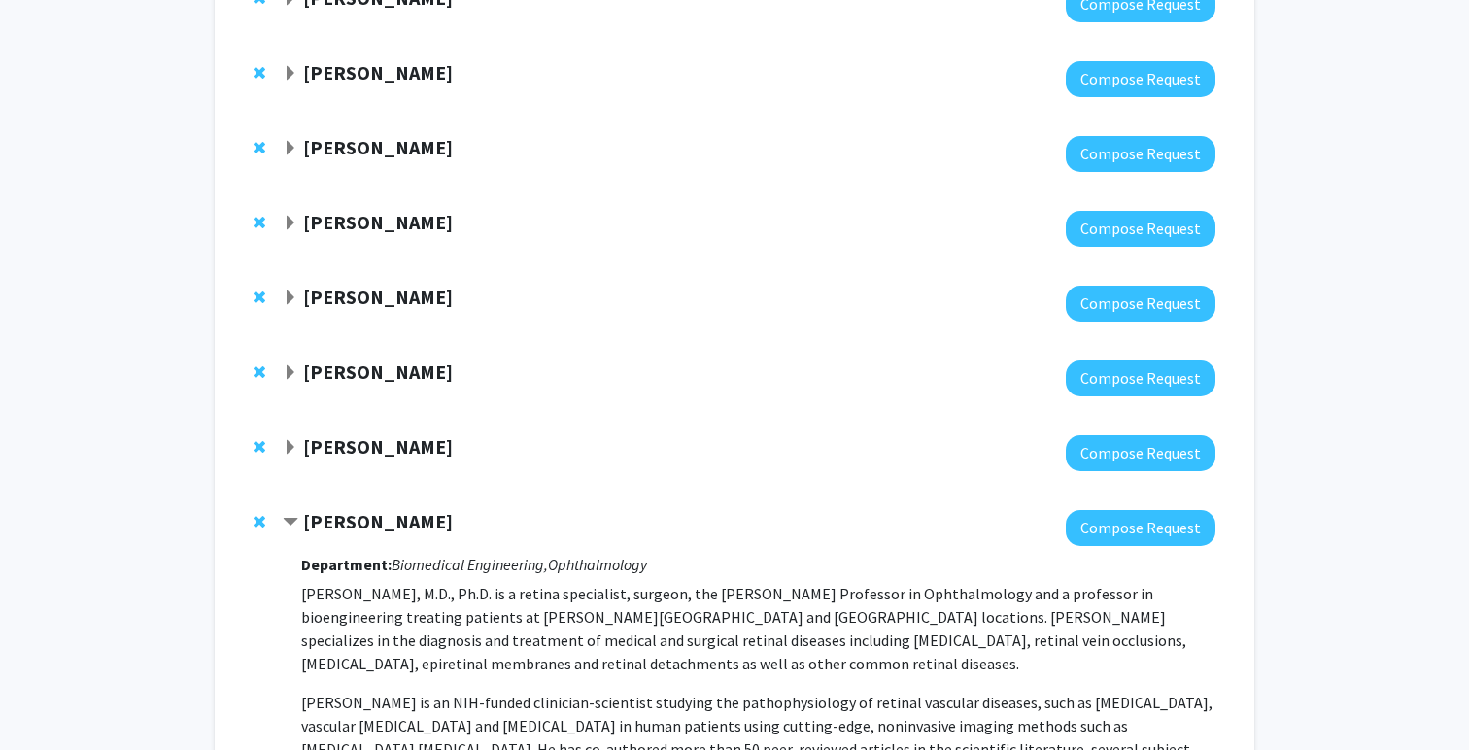
click at [288, 528] on span "Contract Amir Kashani Bookmark" at bounding box center [291, 523] width 16 height 16
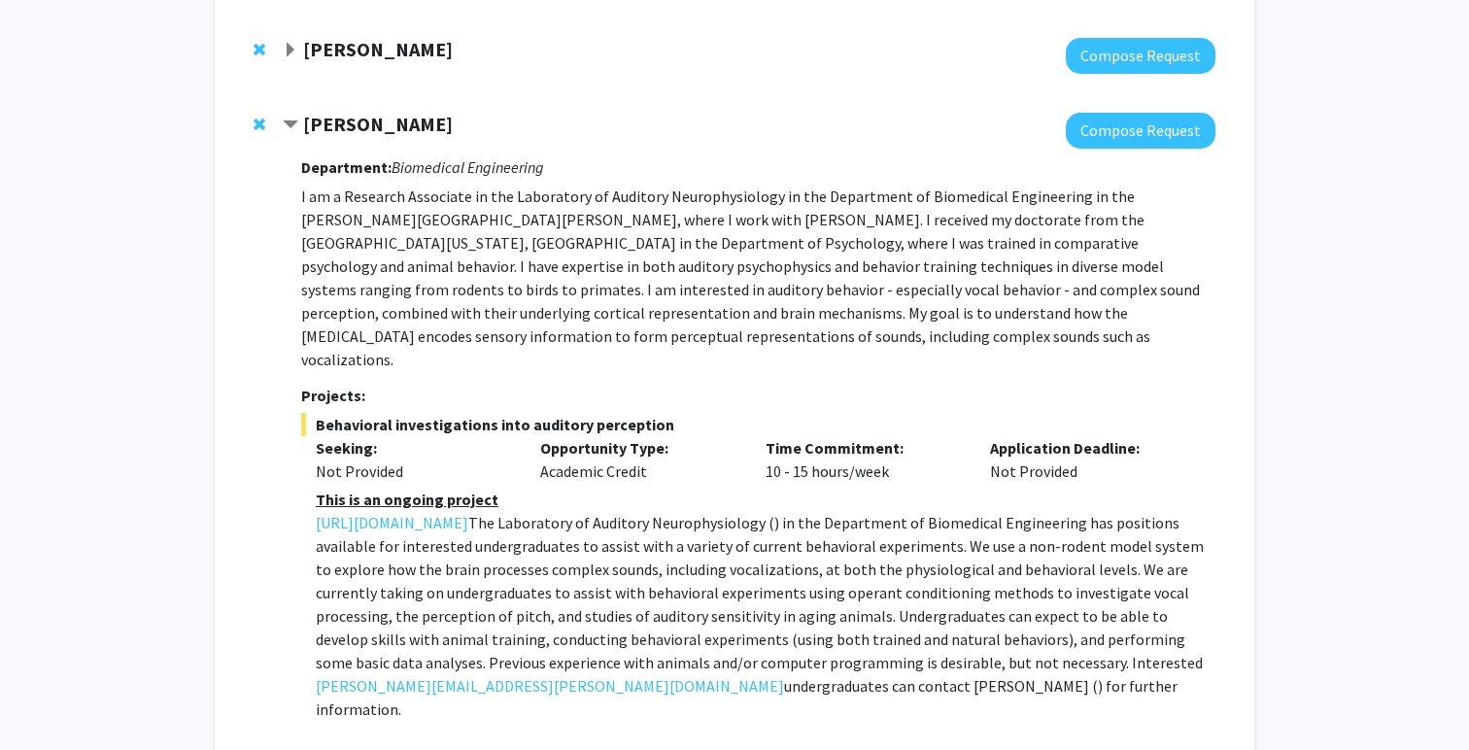
scroll to position [1032, 0]
